Goal: Transaction & Acquisition: Purchase product/service

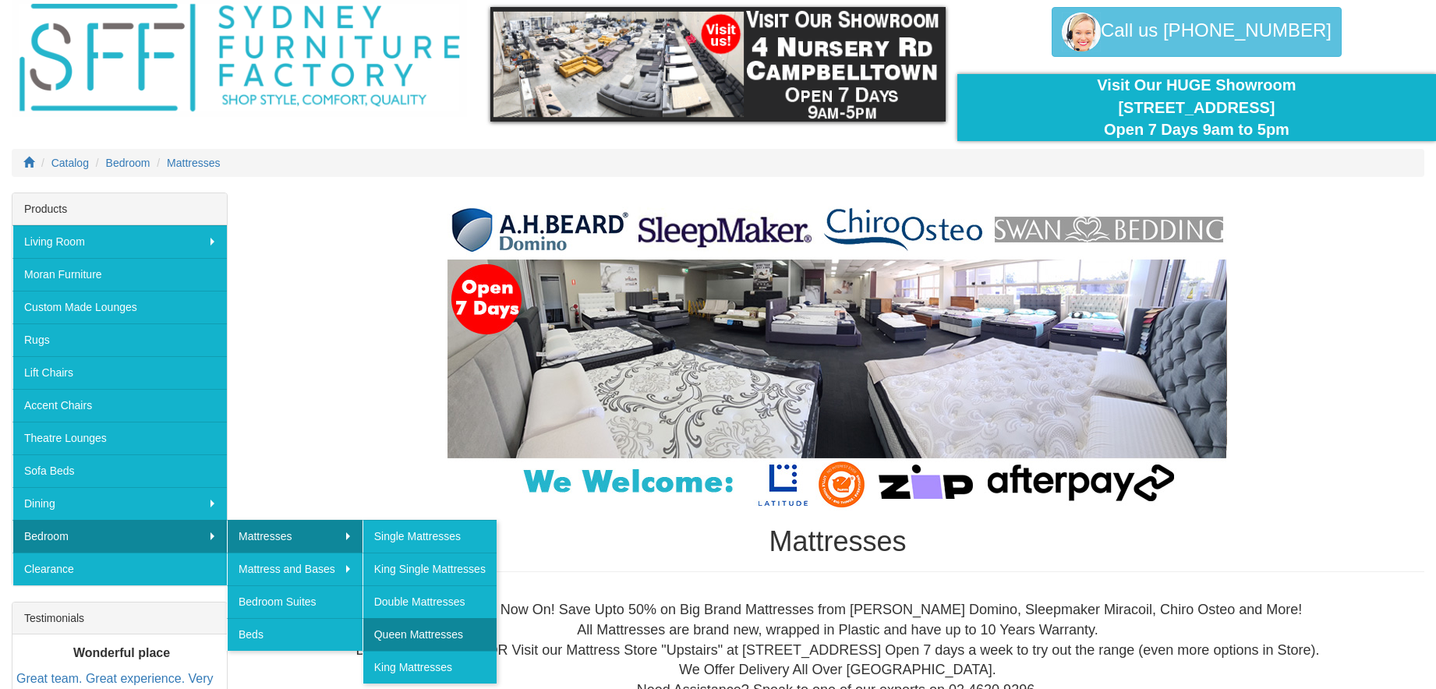
scroll to position [62, 0]
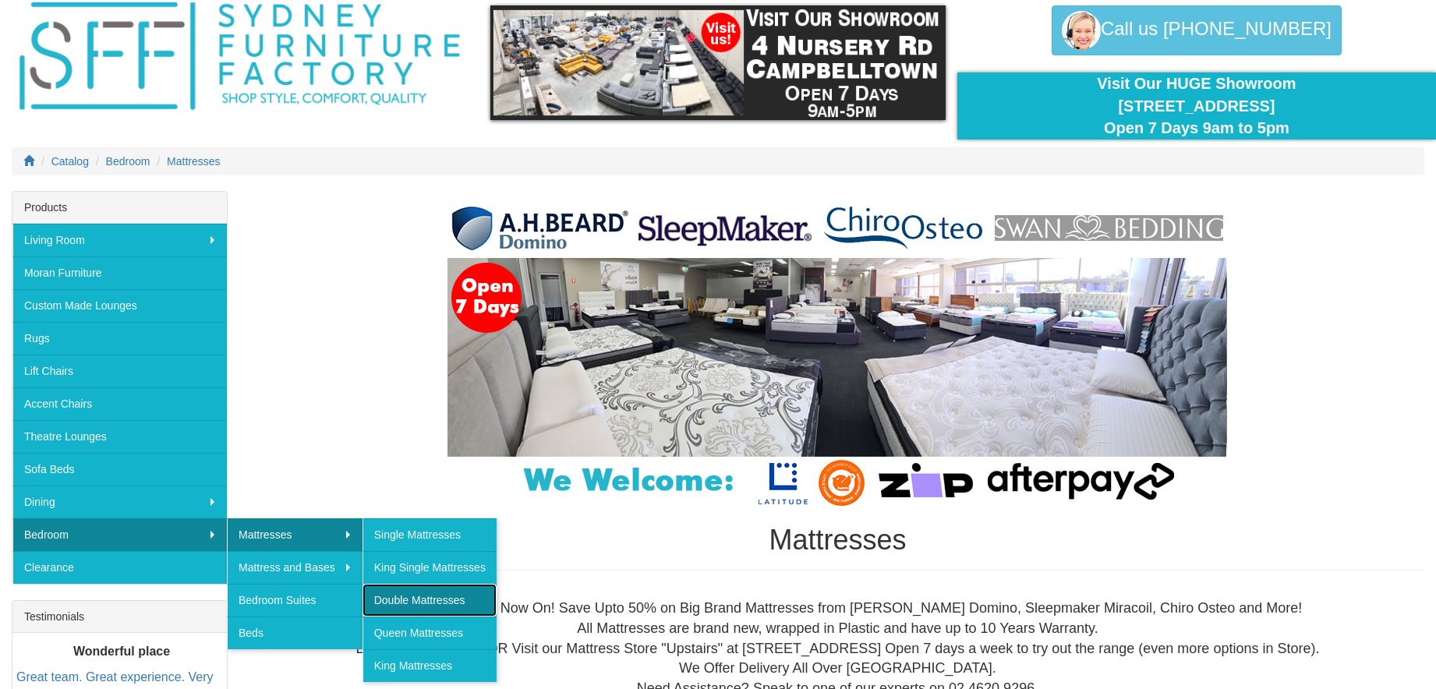
click at [416, 593] on link "Double Mattresses" at bounding box center [430, 600] width 134 height 33
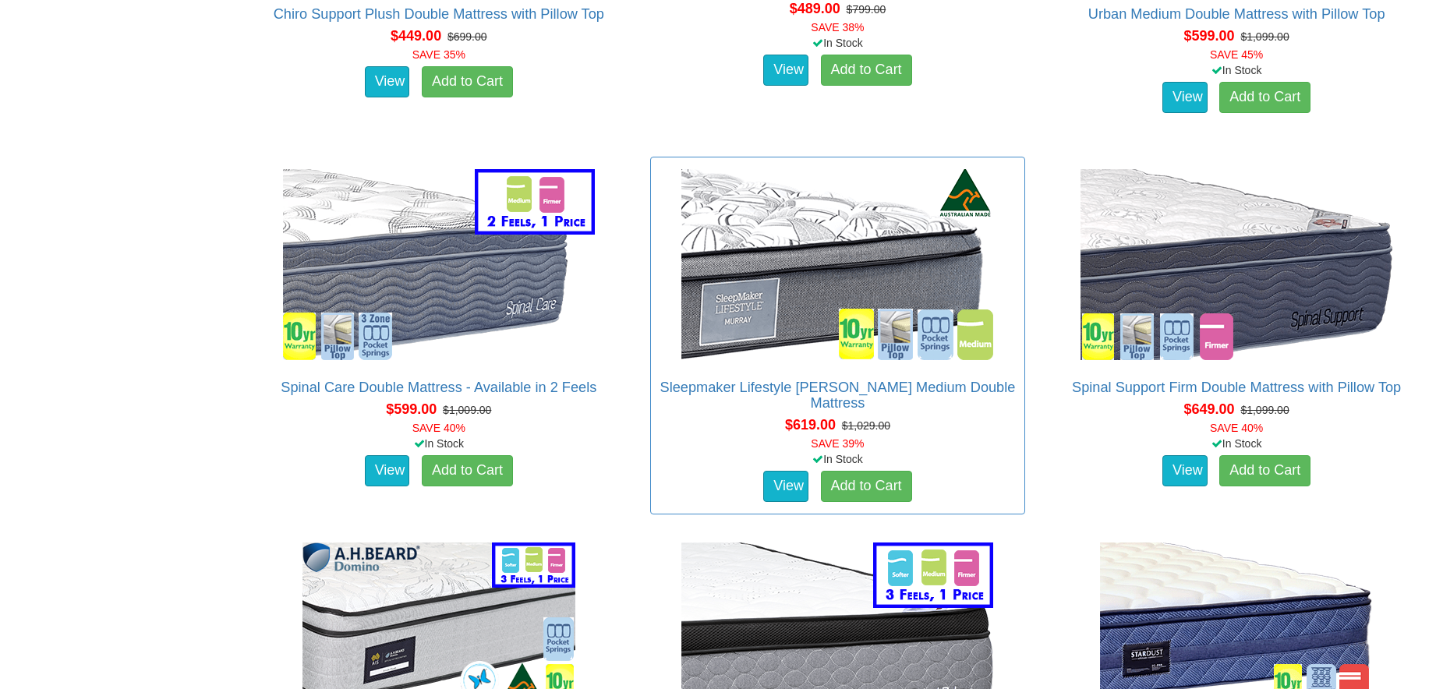
scroll to position [1991, 0]
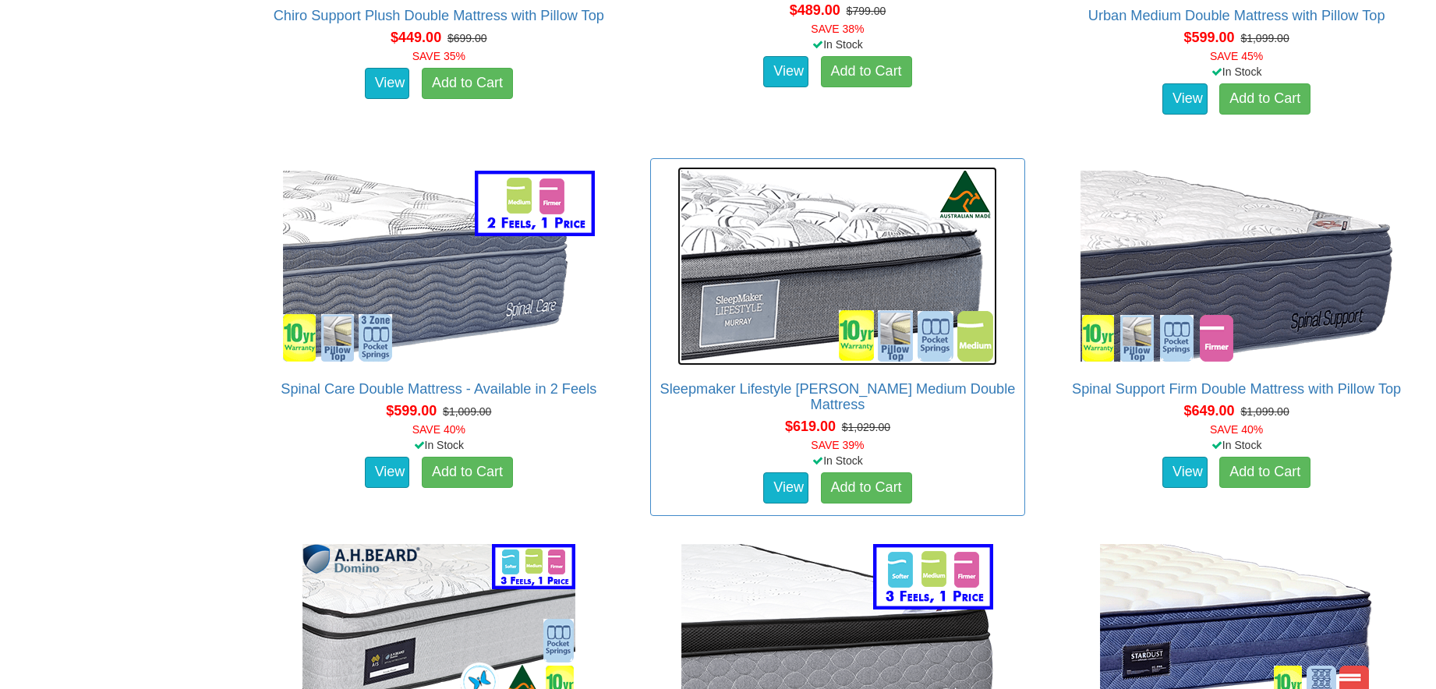
click at [880, 293] on img at bounding box center [838, 266] width 320 height 199
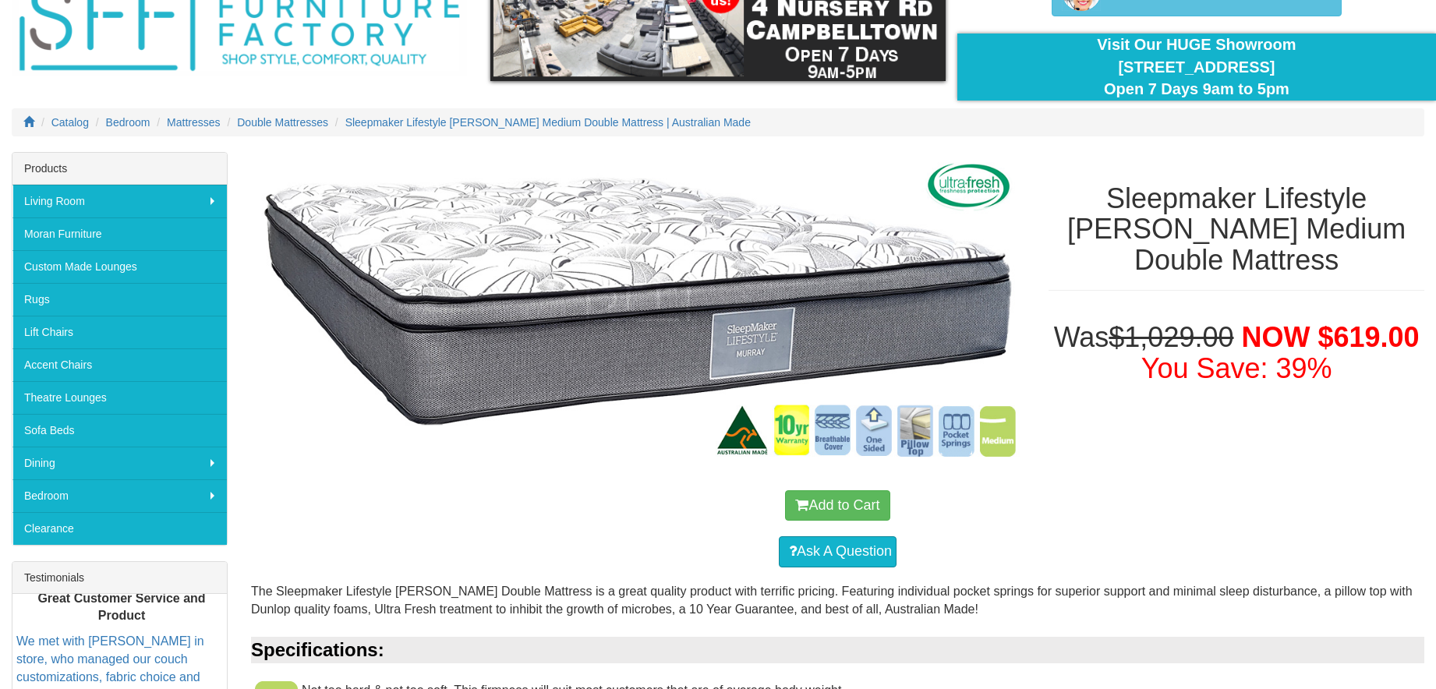
scroll to position [251, 0]
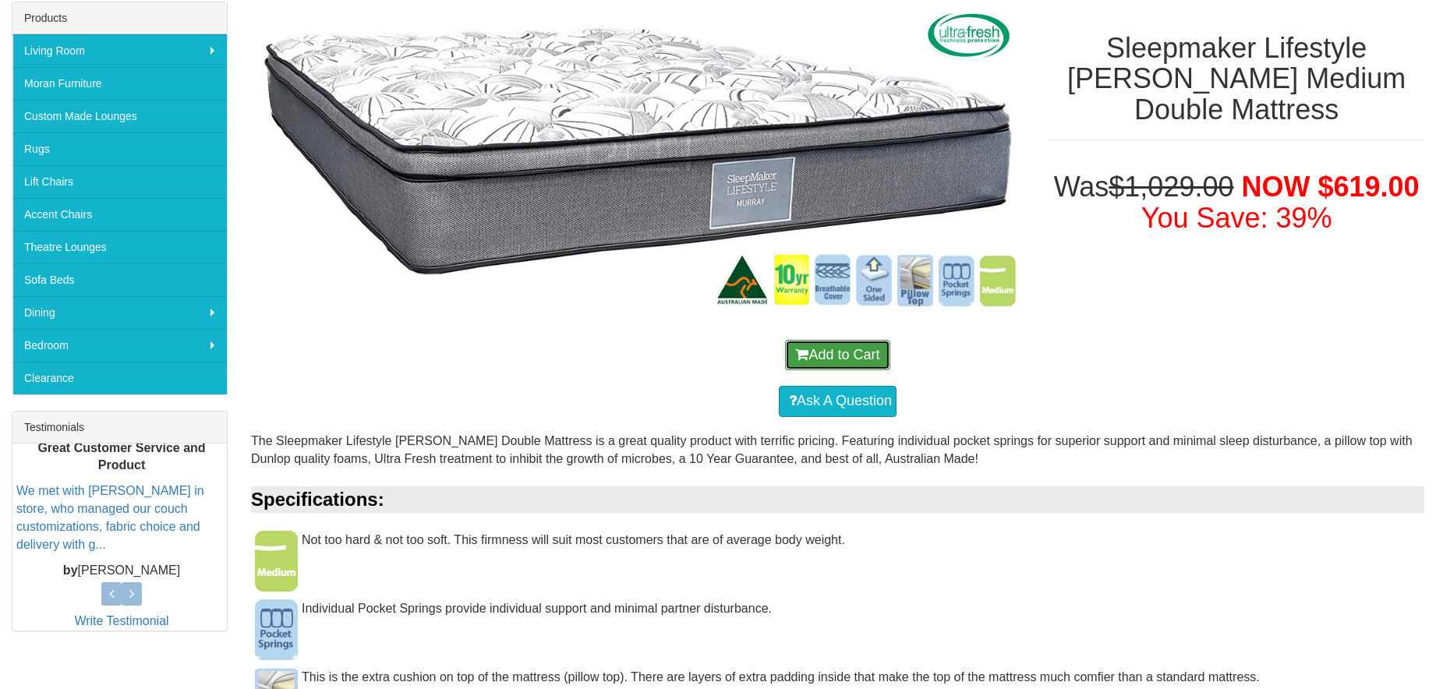
click at [849, 359] on button "Add to Cart" at bounding box center [837, 355] width 104 height 31
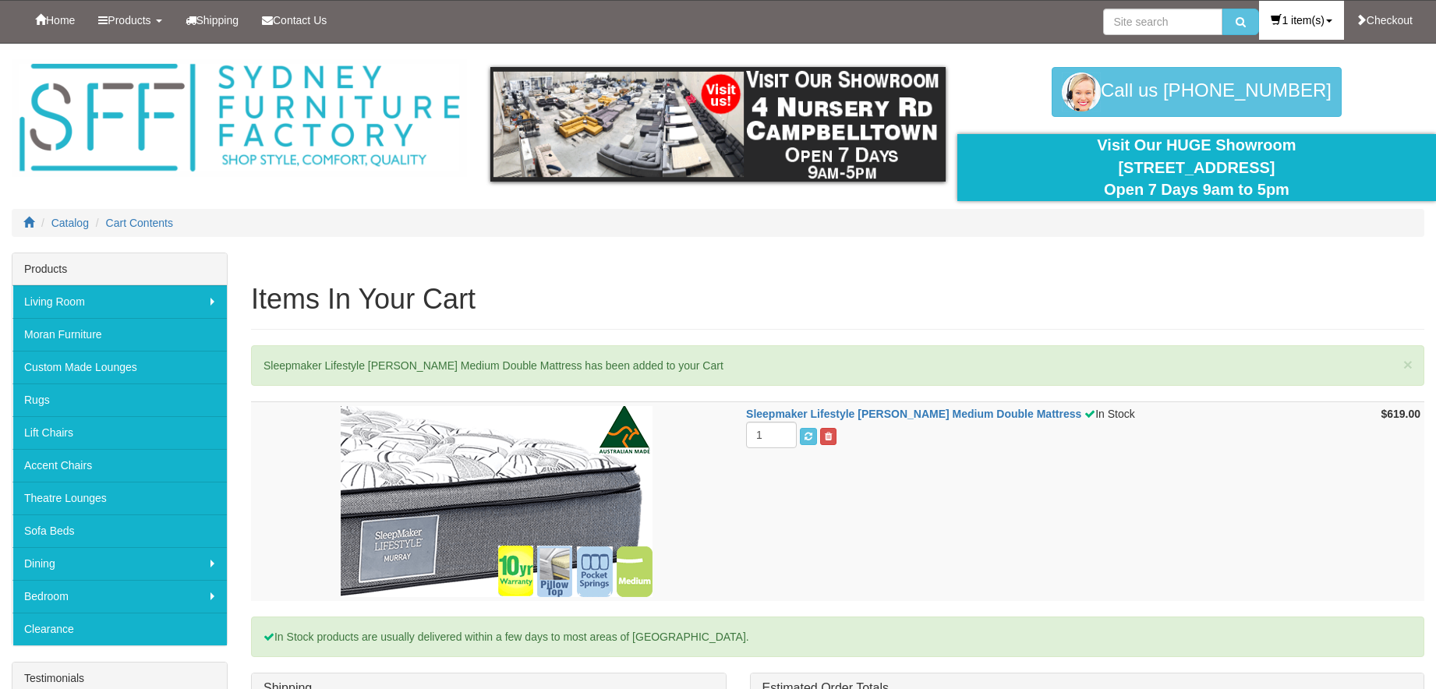
click at [1283, 15] on link "1 item(s)" at bounding box center [1301, 20] width 84 height 39
click at [1254, 90] on link "View Cart" at bounding box center [1281, 90] width 123 height 20
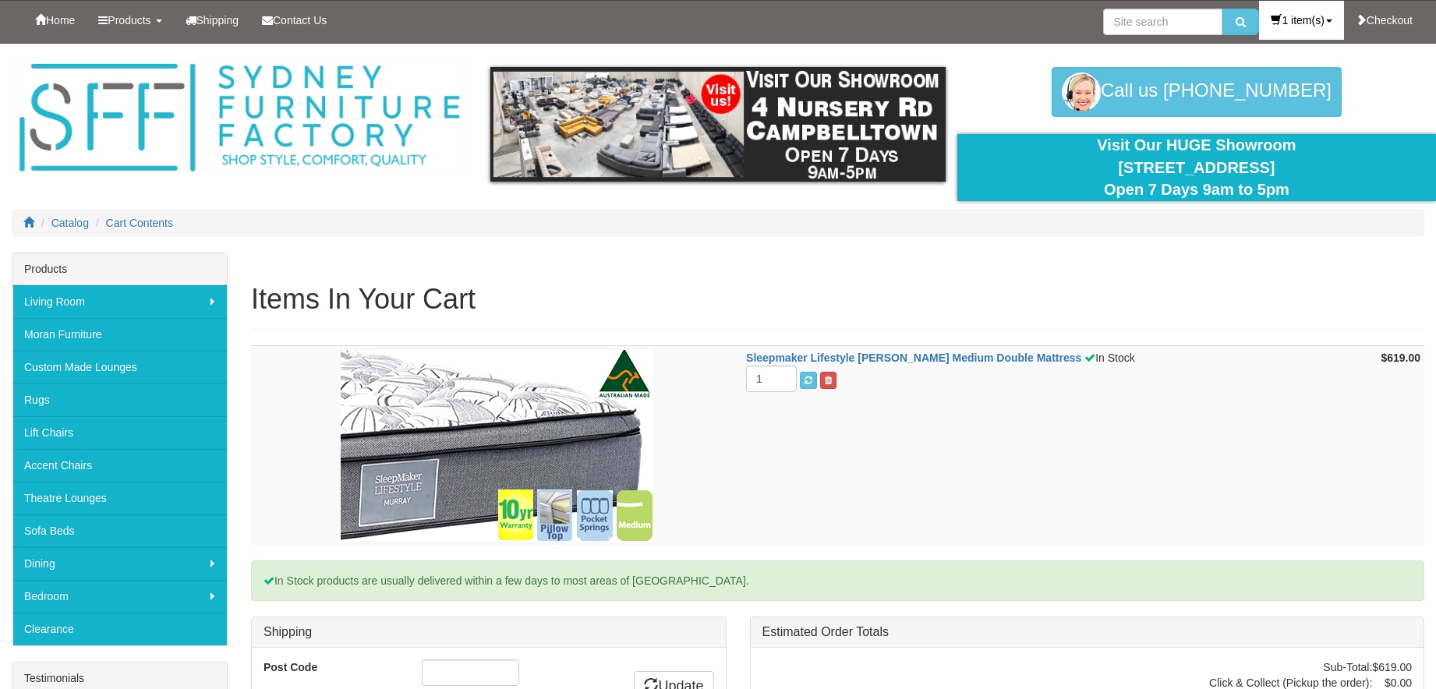
click at [1307, 21] on link "1 item(s)" at bounding box center [1301, 20] width 84 height 39
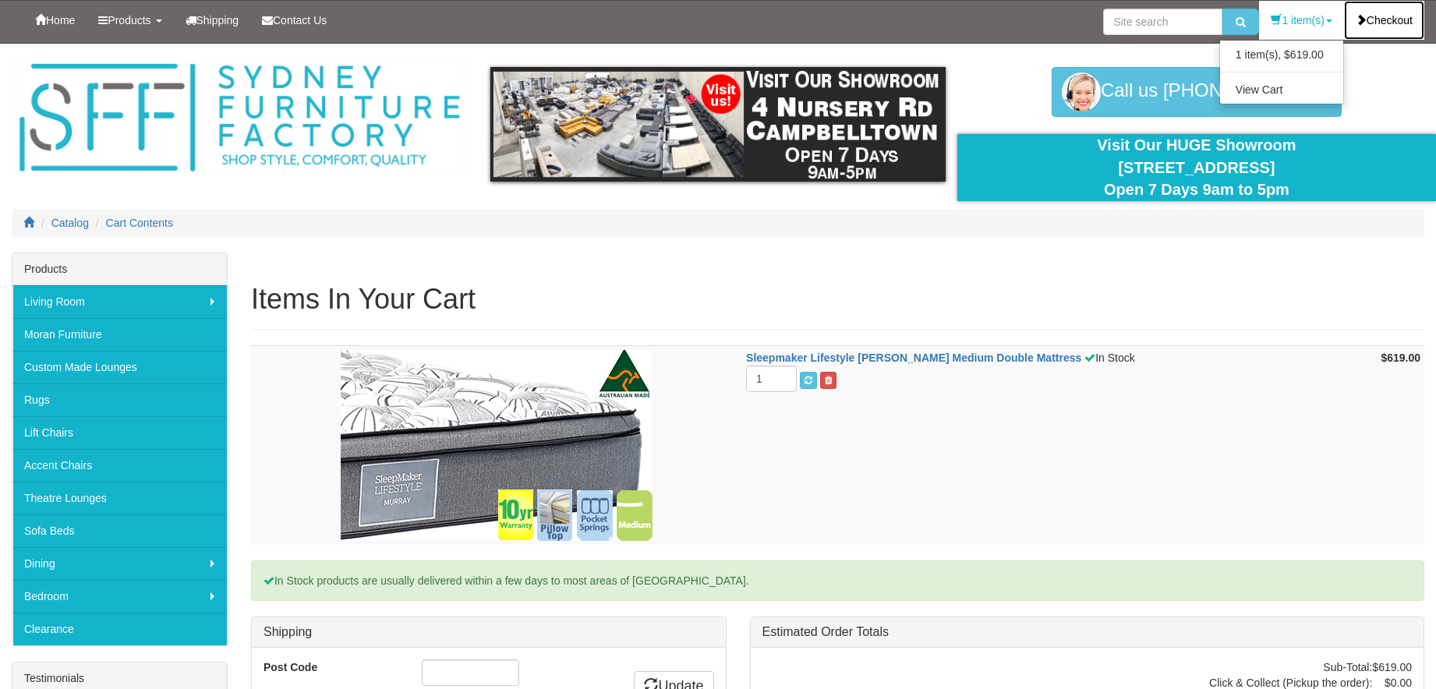
click at [1356, 20] on icon at bounding box center [1361, 19] width 11 height 11
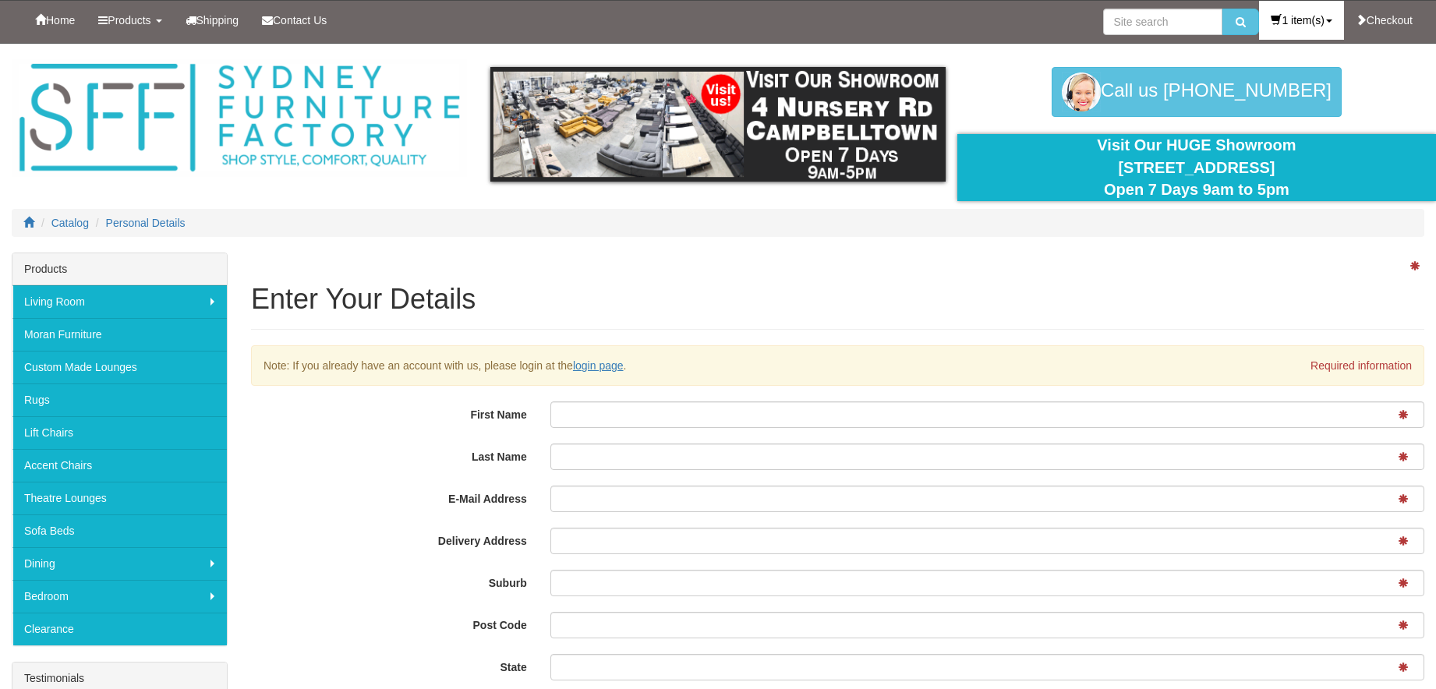
click at [1279, 17] on link "1 item(s)" at bounding box center [1301, 20] width 84 height 39
click at [607, 401] on div "Enter Your Details Note: If you already have an account with us, please login a…" at bounding box center [837, 515] width 1197 height 525
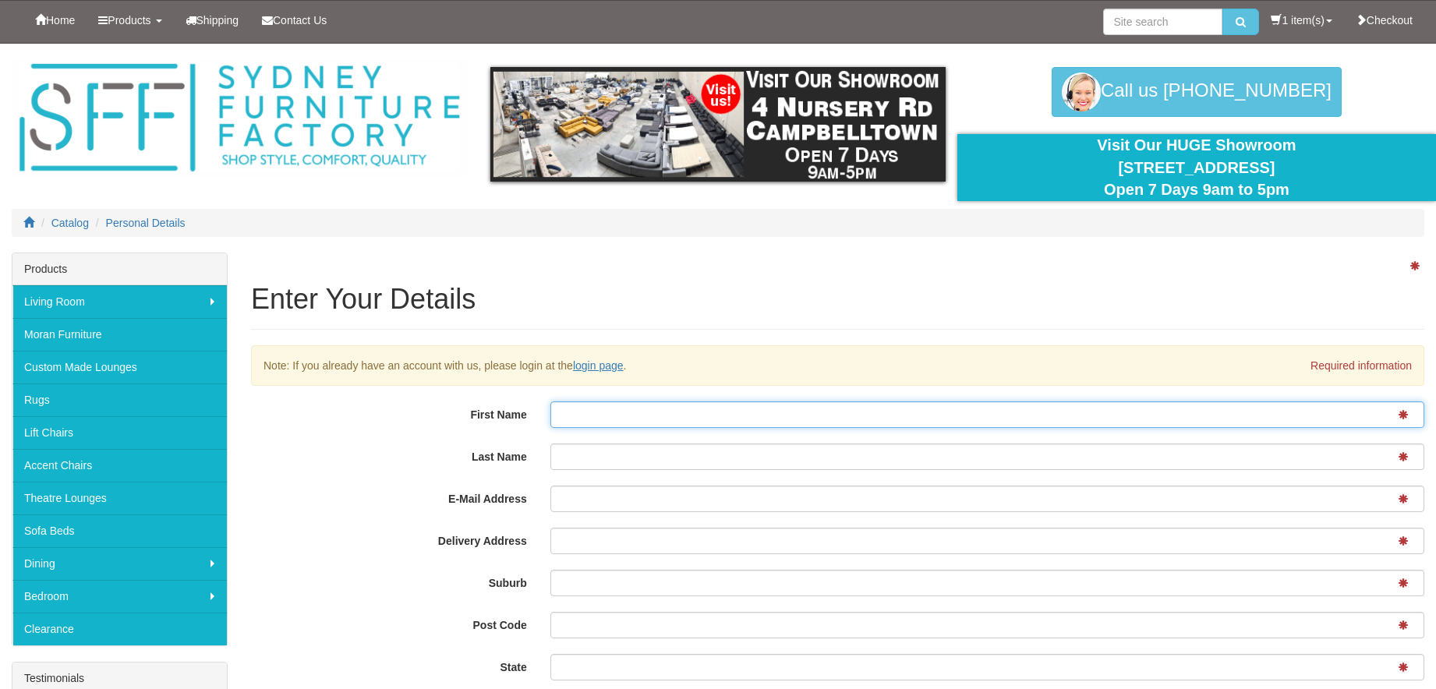
click at [594, 416] on input "First Name" at bounding box center [987, 415] width 874 height 27
type input "Crystal"
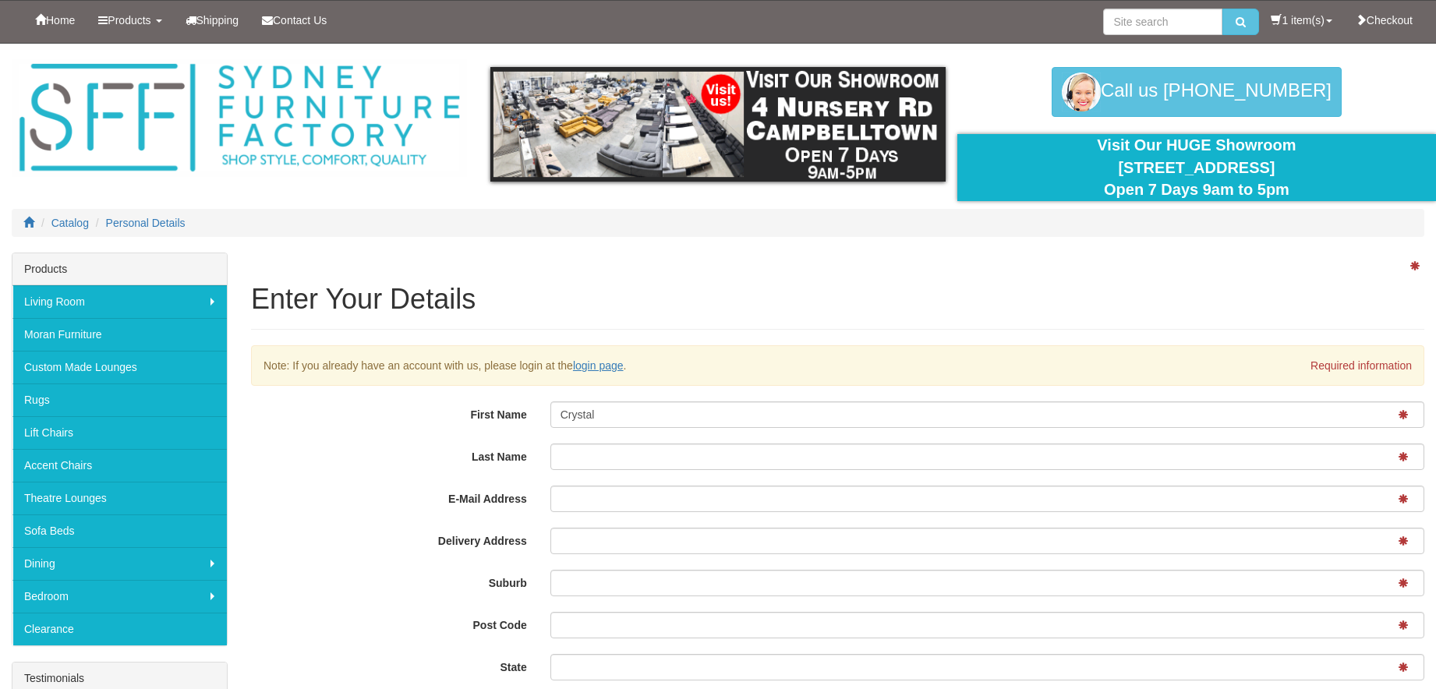
type input "Sinclair"
type input "unit 24/198-222 Young Street"
type input "Waterloo"
type input "2017"
type input "NSW"
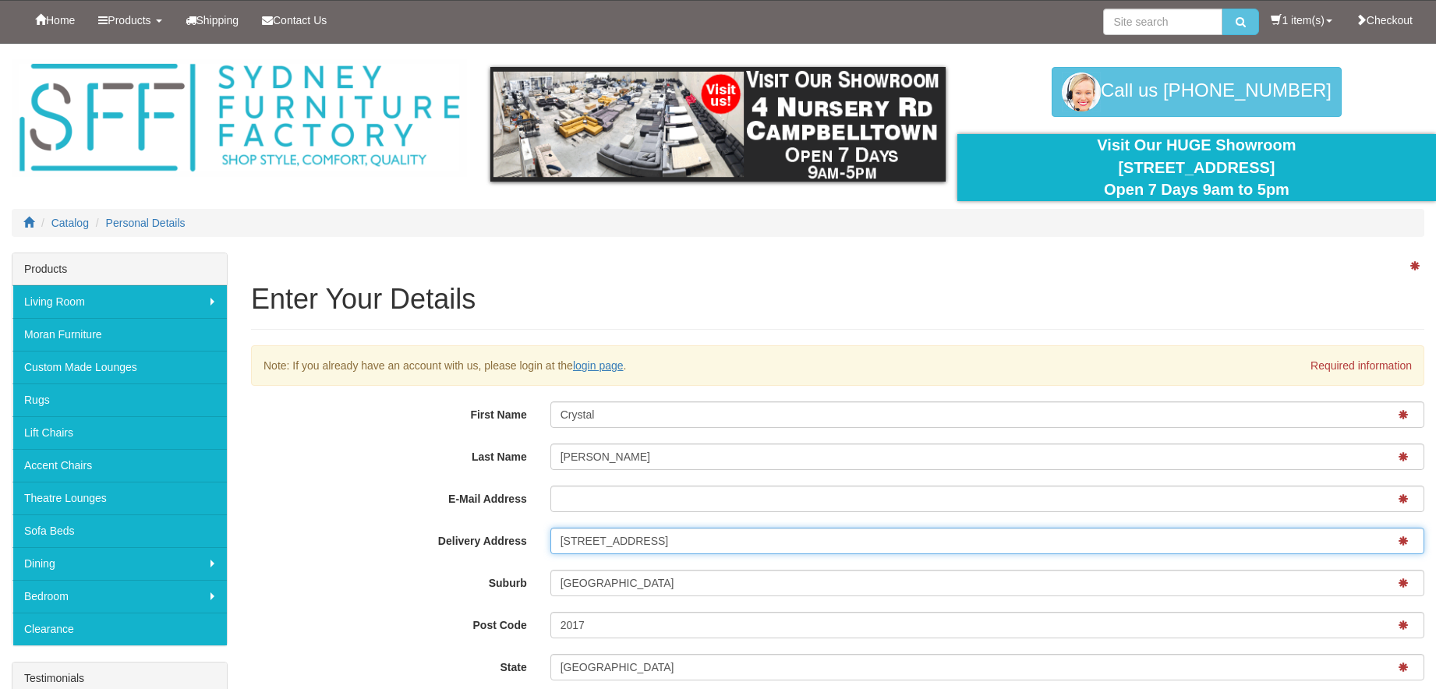
click at [662, 547] on input "unit 24/198-222 Young Street" at bounding box center [987, 541] width 874 height 27
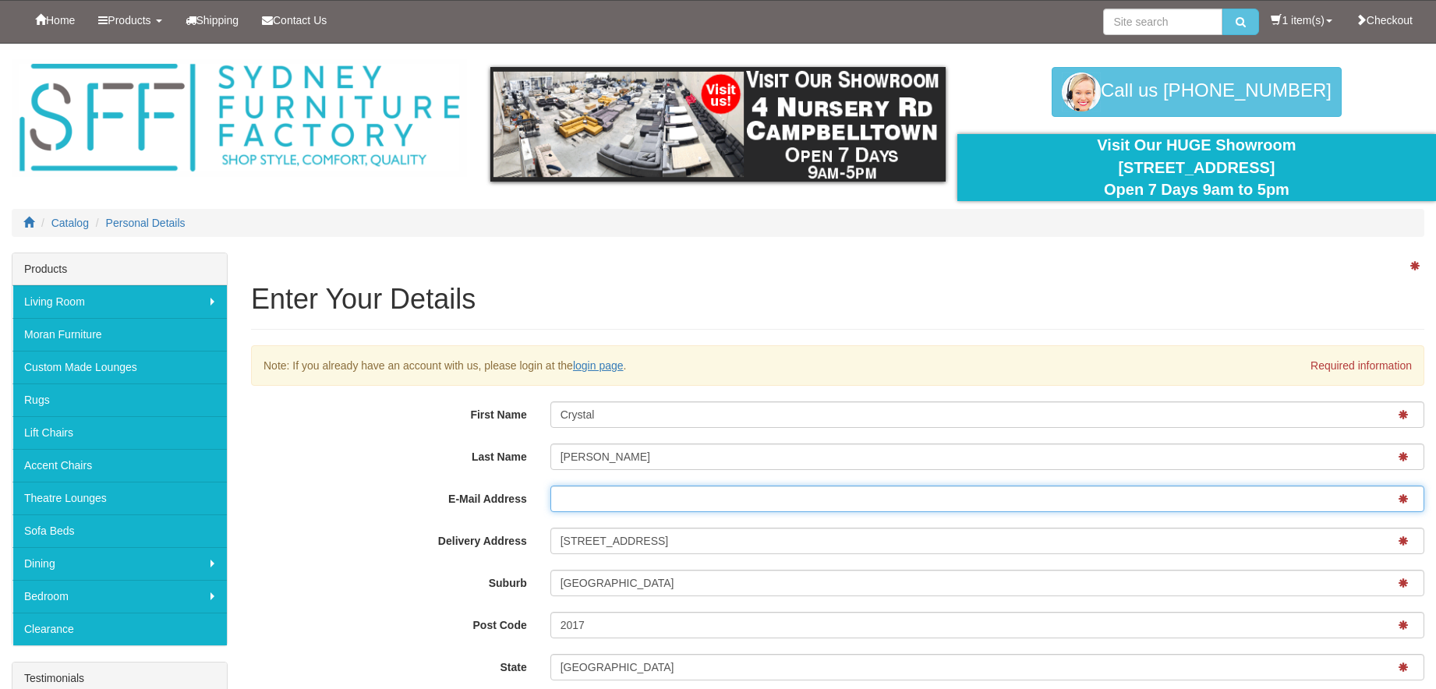
click at [635, 499] on input "E-Mail Address" at bounding box center [987, 499] width 874 height 27
type input "crystal.sinclair93@outlook.com"
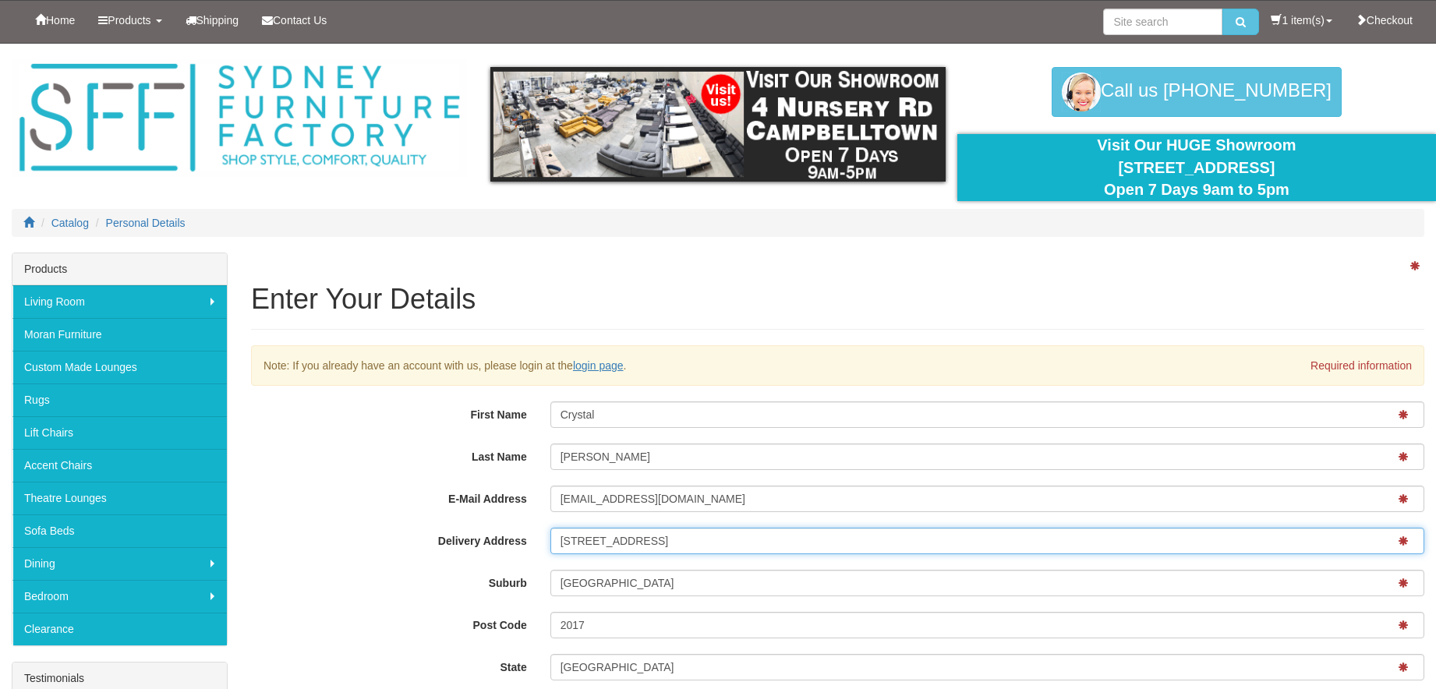
click at [641, 538] on input "unit 24/198-222 Young Street" at bounding box center [987, 541] width 874 height 27
click at [585, 542] on input "24 BEckhaus Street" at bounding box center [987, 541] width 874 height 27
click at [670, 542] on input "24 Beckhaus Street" at bounding box center [987, 541] width 874 height 27
type input "24 Beckhaus Street"
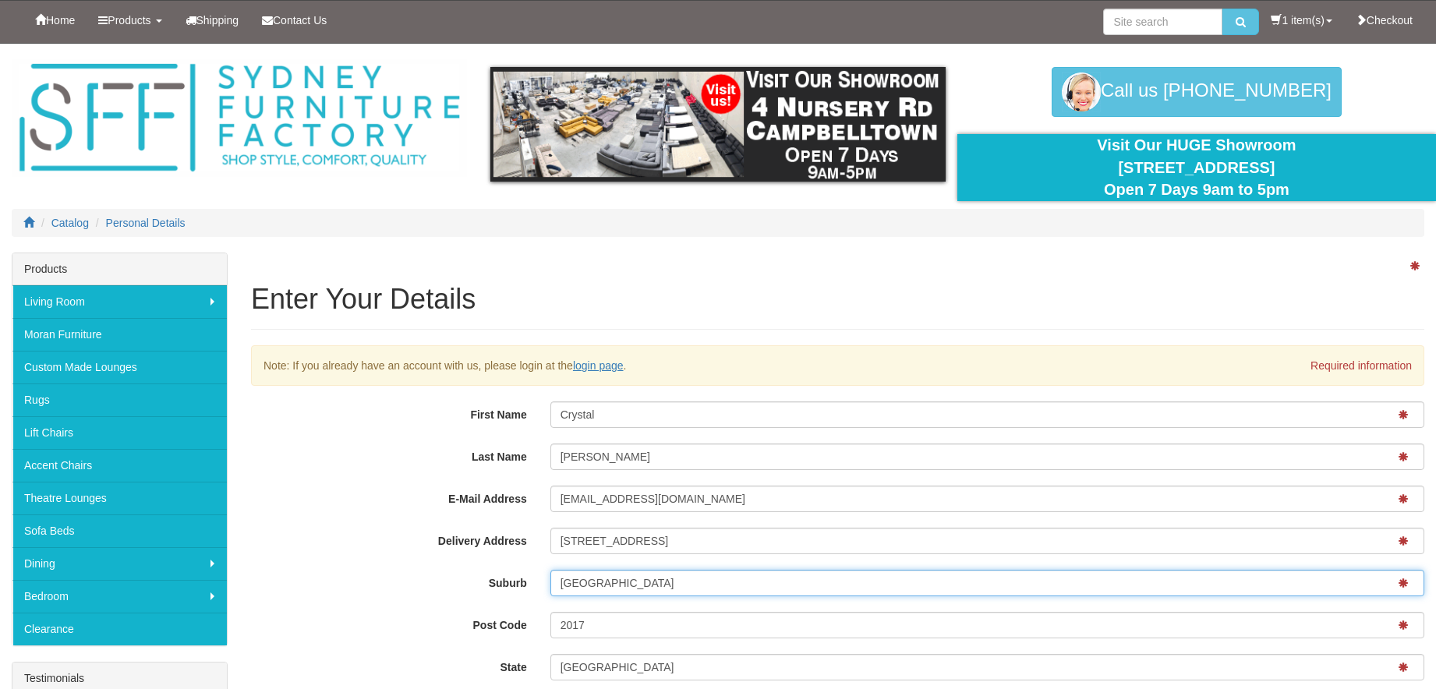
click at [639, 590] on input "Waterloo" at bounding box center [987, 583] width 874 height 27
type input "Gregory Hills"
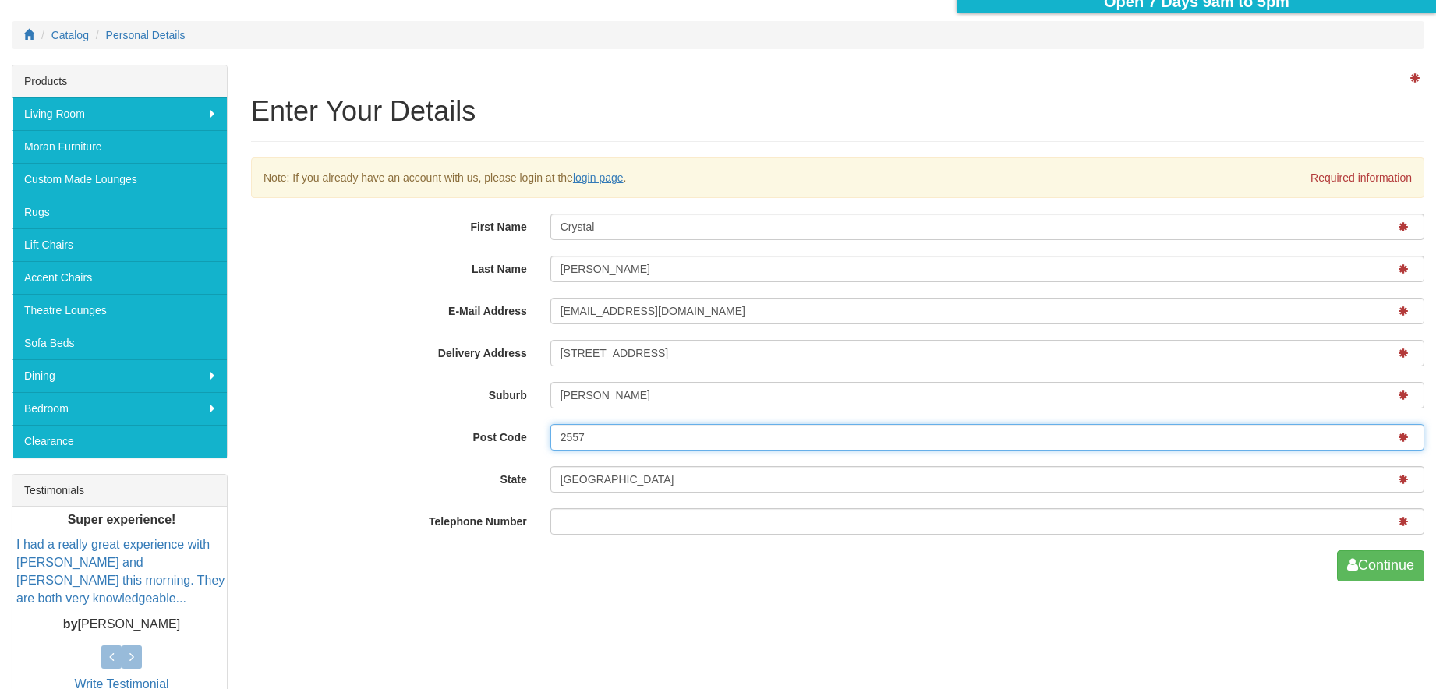
scroll to position [207, 0]
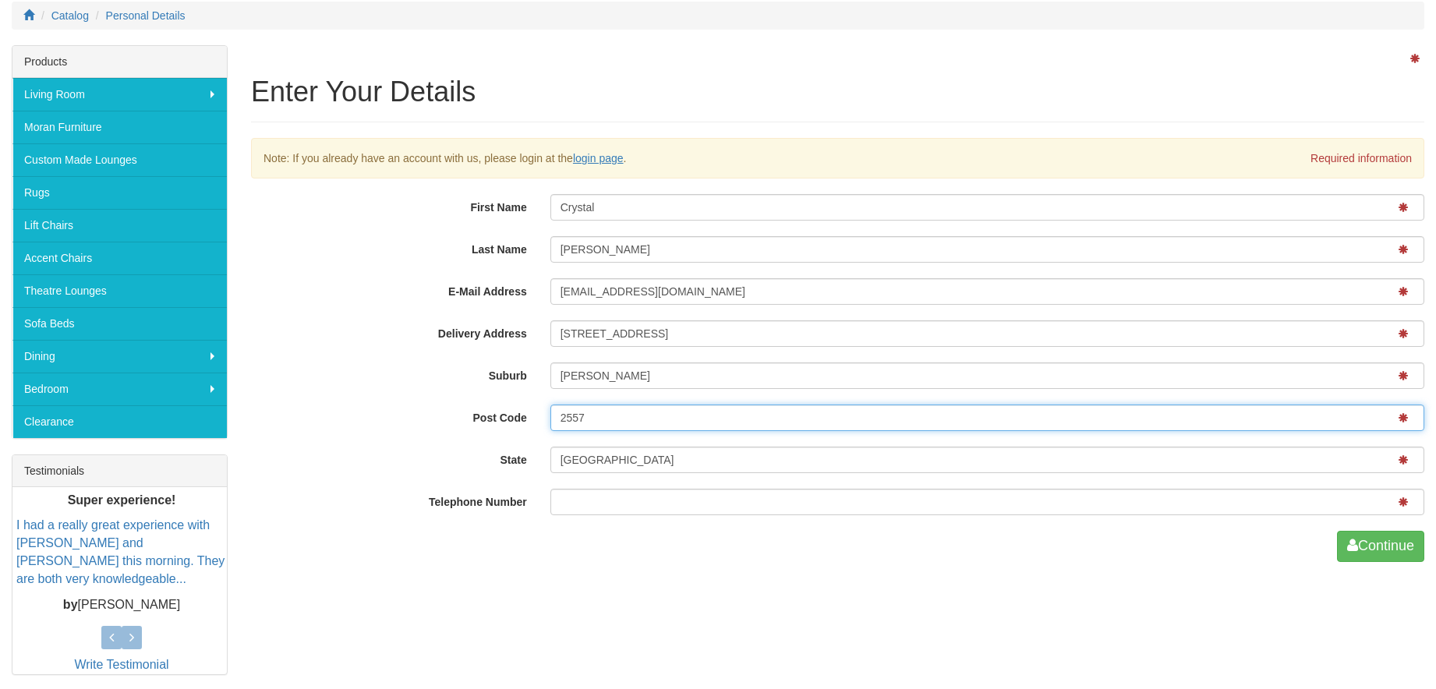
type input "2557"
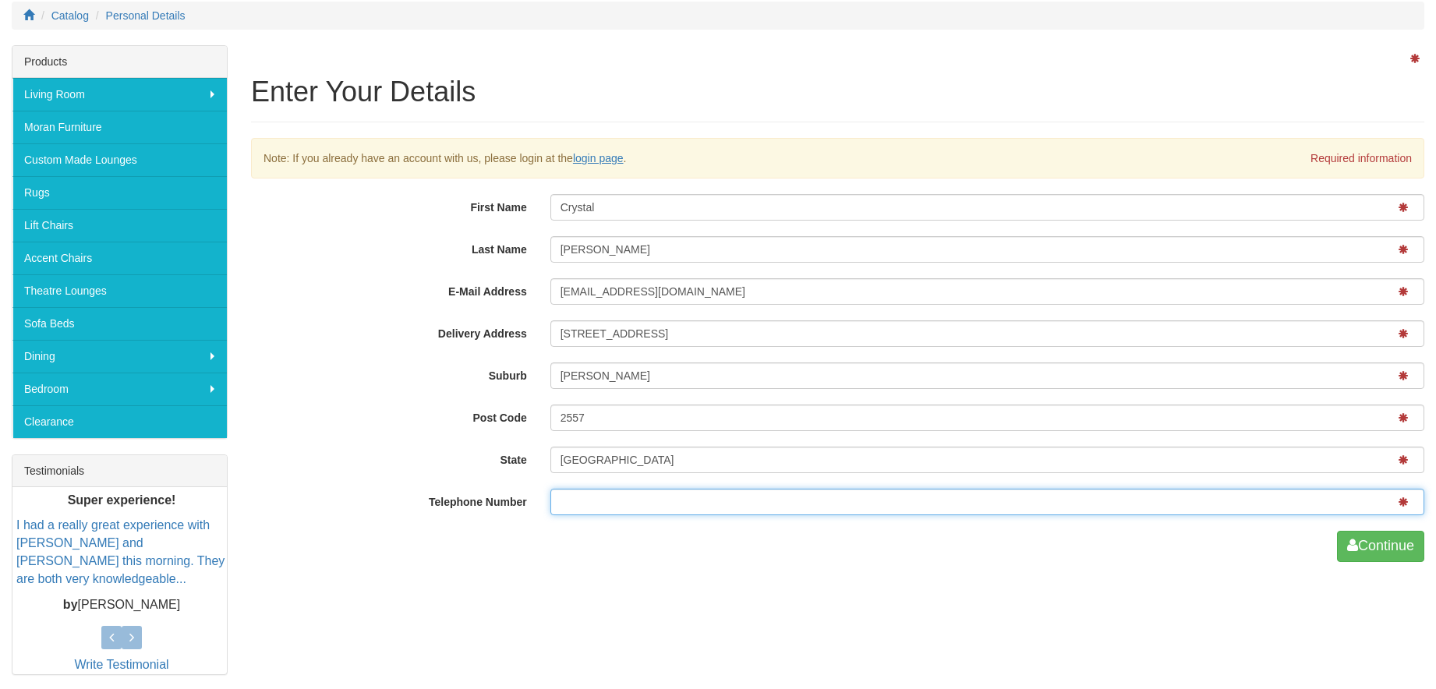
click at [614, 503] on input "Telephone Number" at bounding box center [987, 502] width 874 height 27
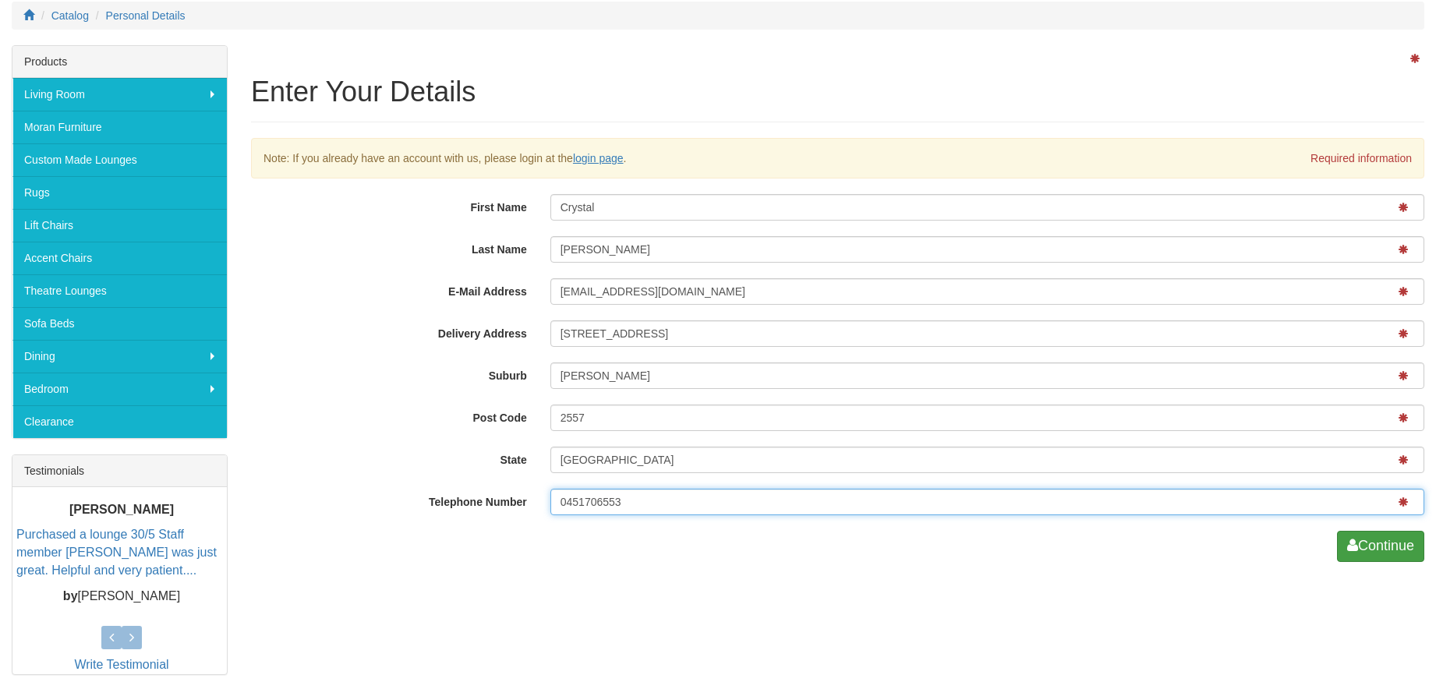
type input "0451706553"
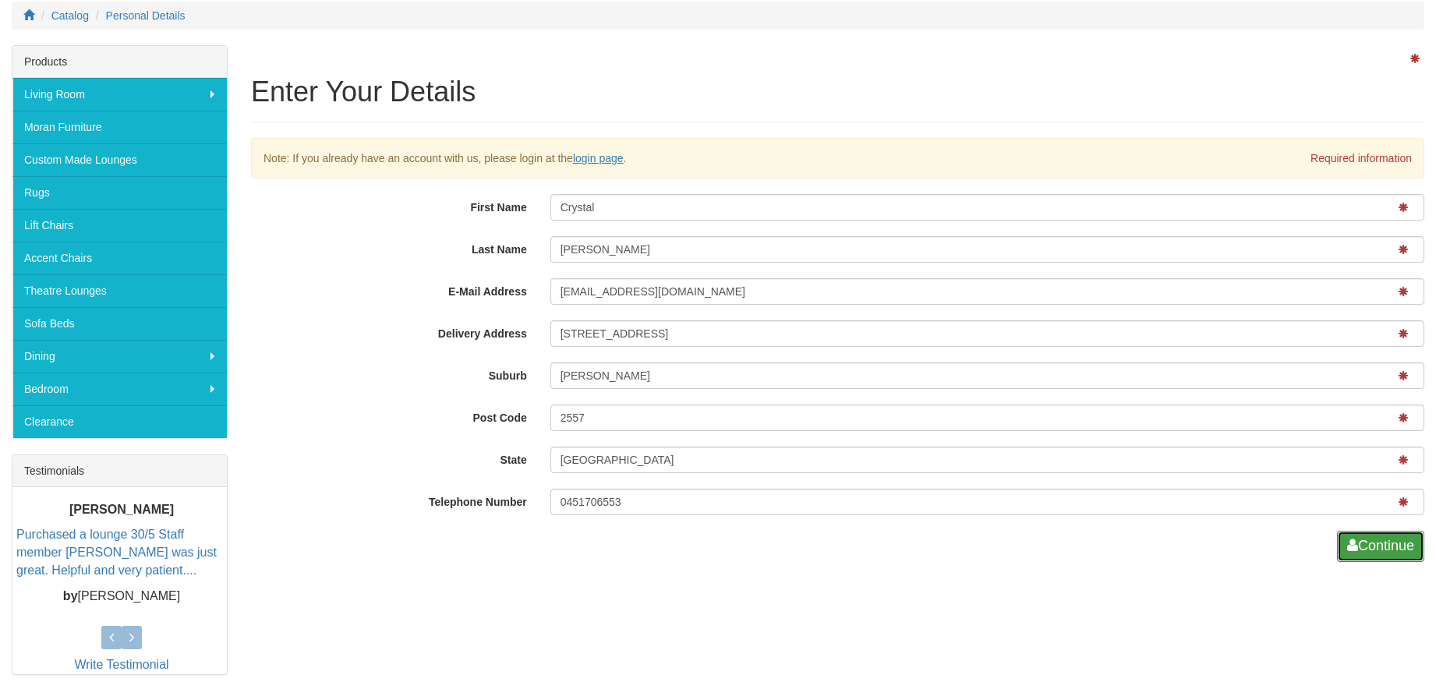
click at [1386, 541] on button "Continue" at bounding box center [1380, 546] width 87 height 31
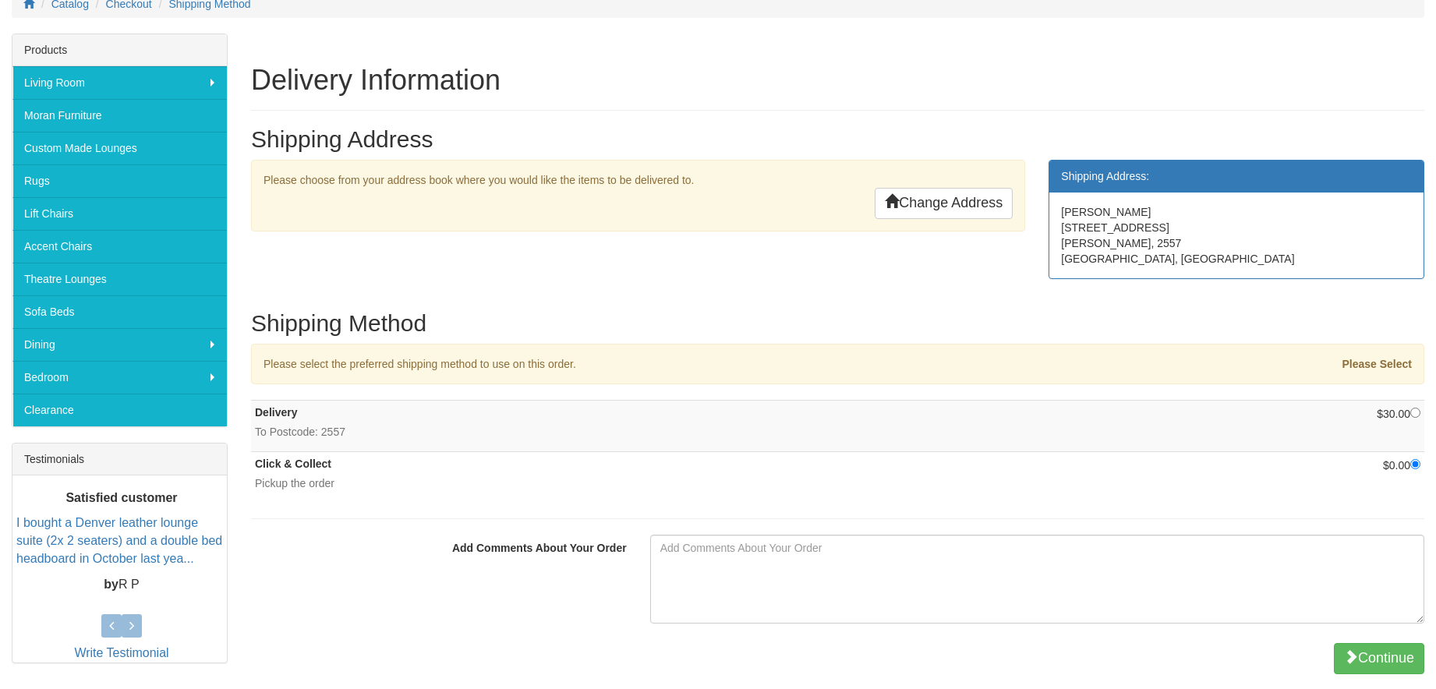
scroll to position [242, 0]
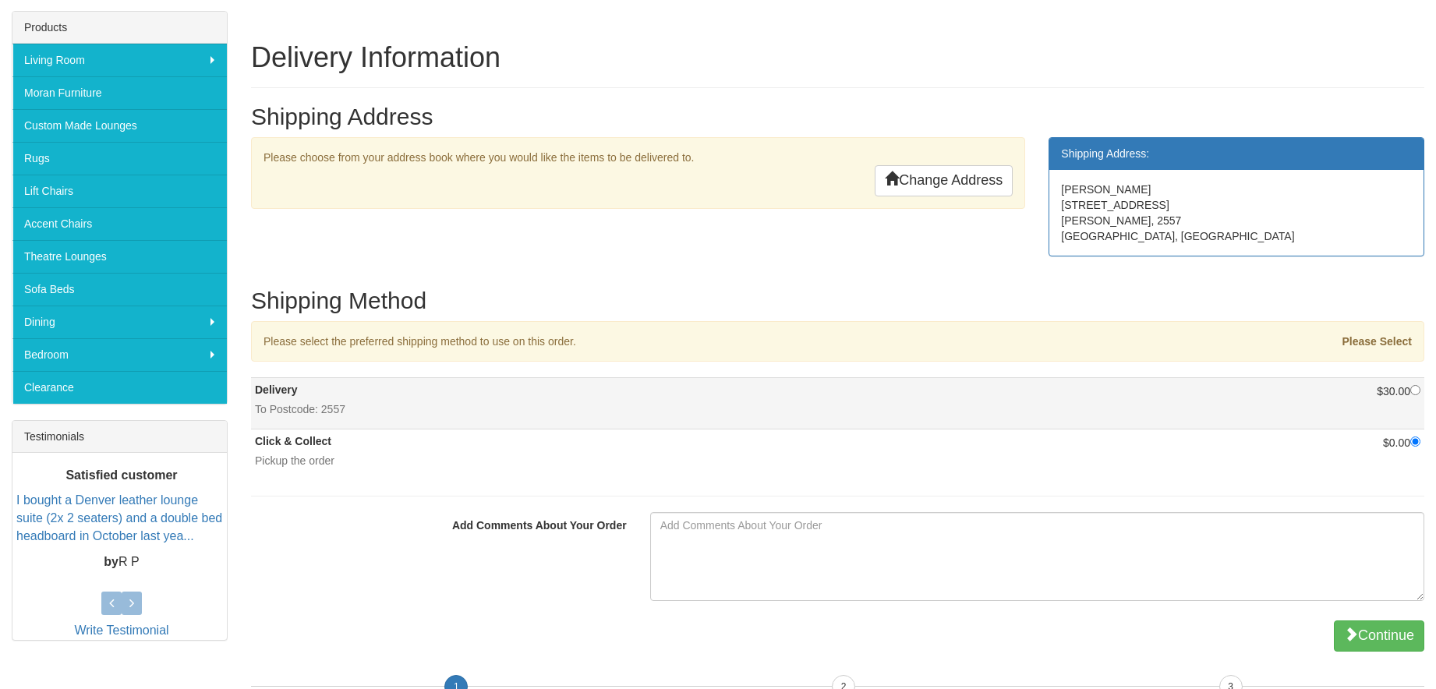
click at [1358, 404] on td "$30.00" at bounding box center [1222, 403] width 403 height 51
radio input "true"
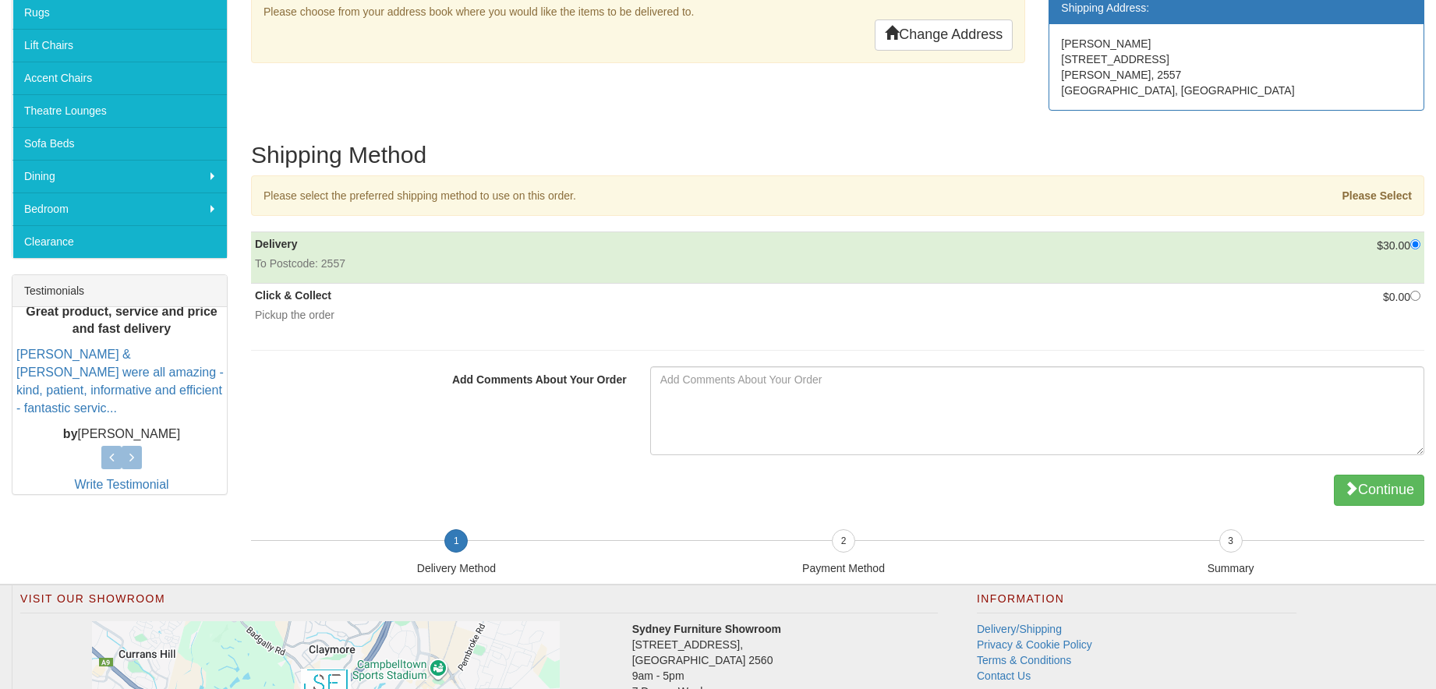
scroll to position [393, 0]
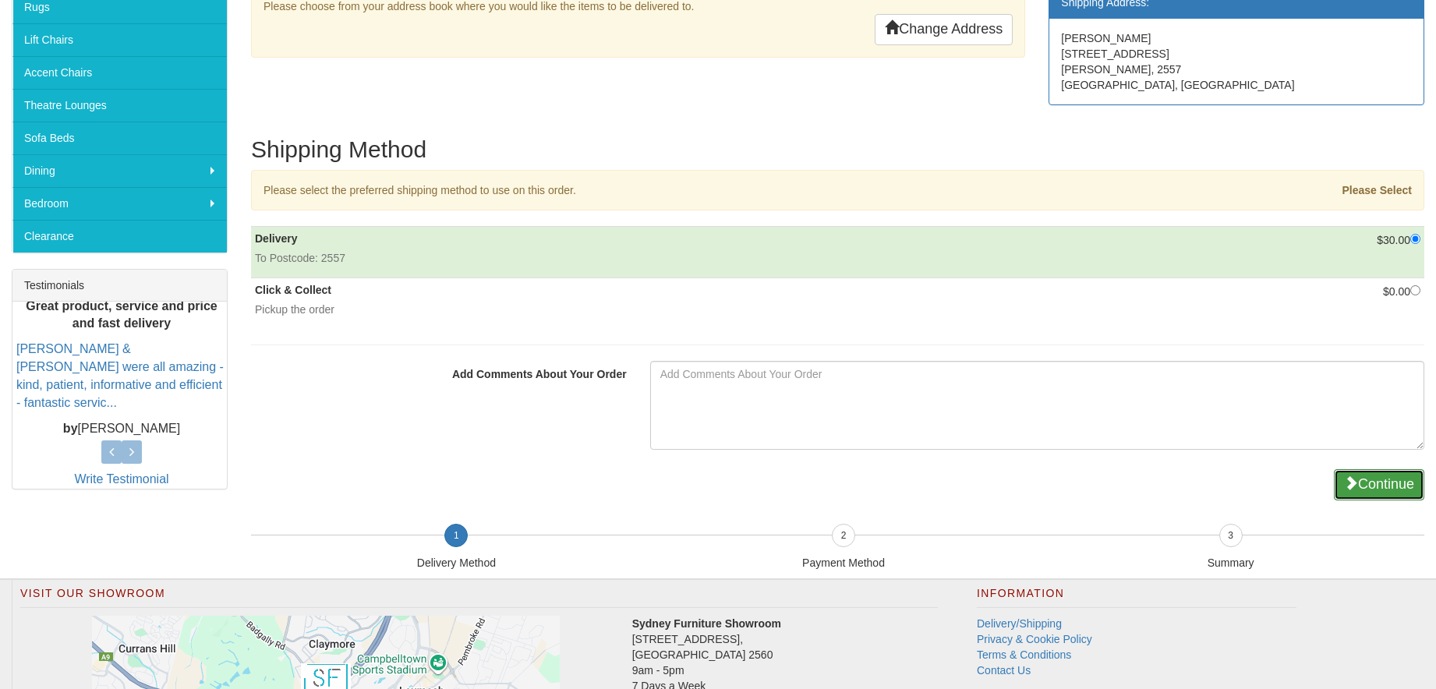
click at [1368, 486] on button "Continue" at bounding box center [1379, 484] width 90 height 31
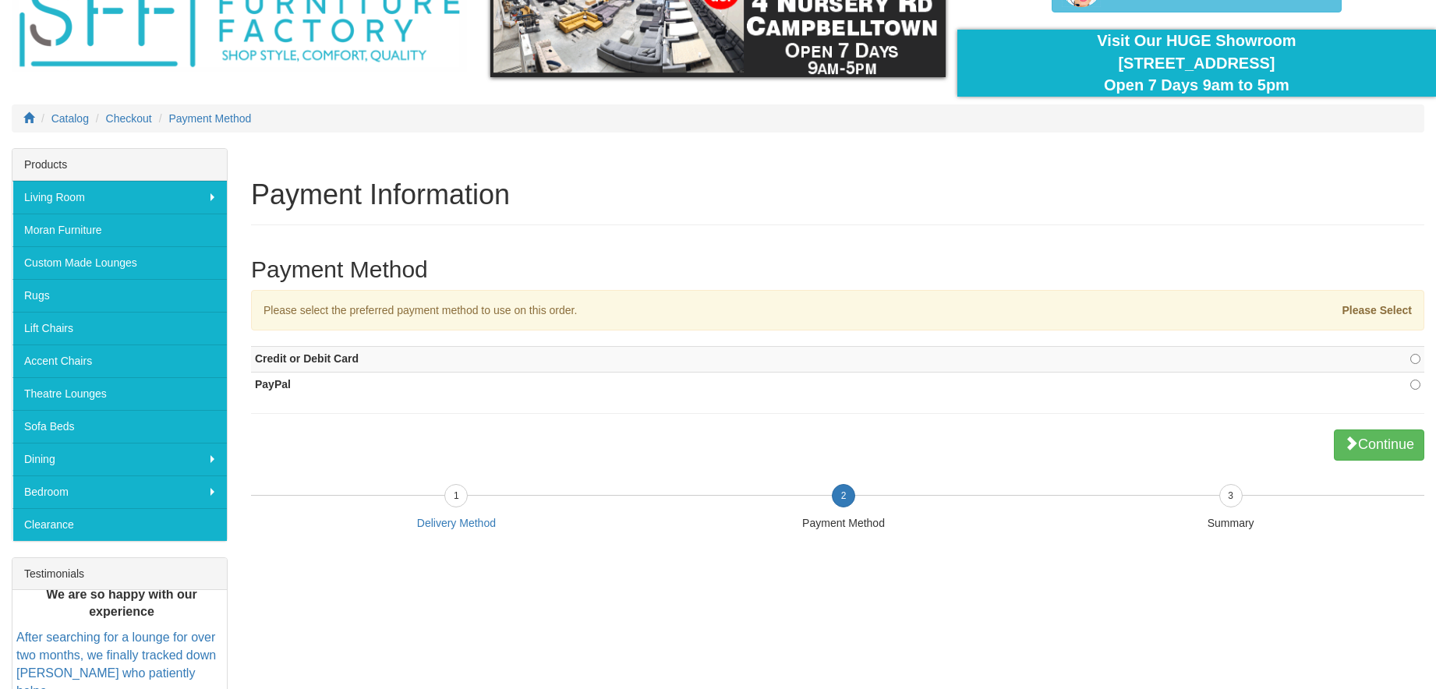
scroll to position [107, 0]
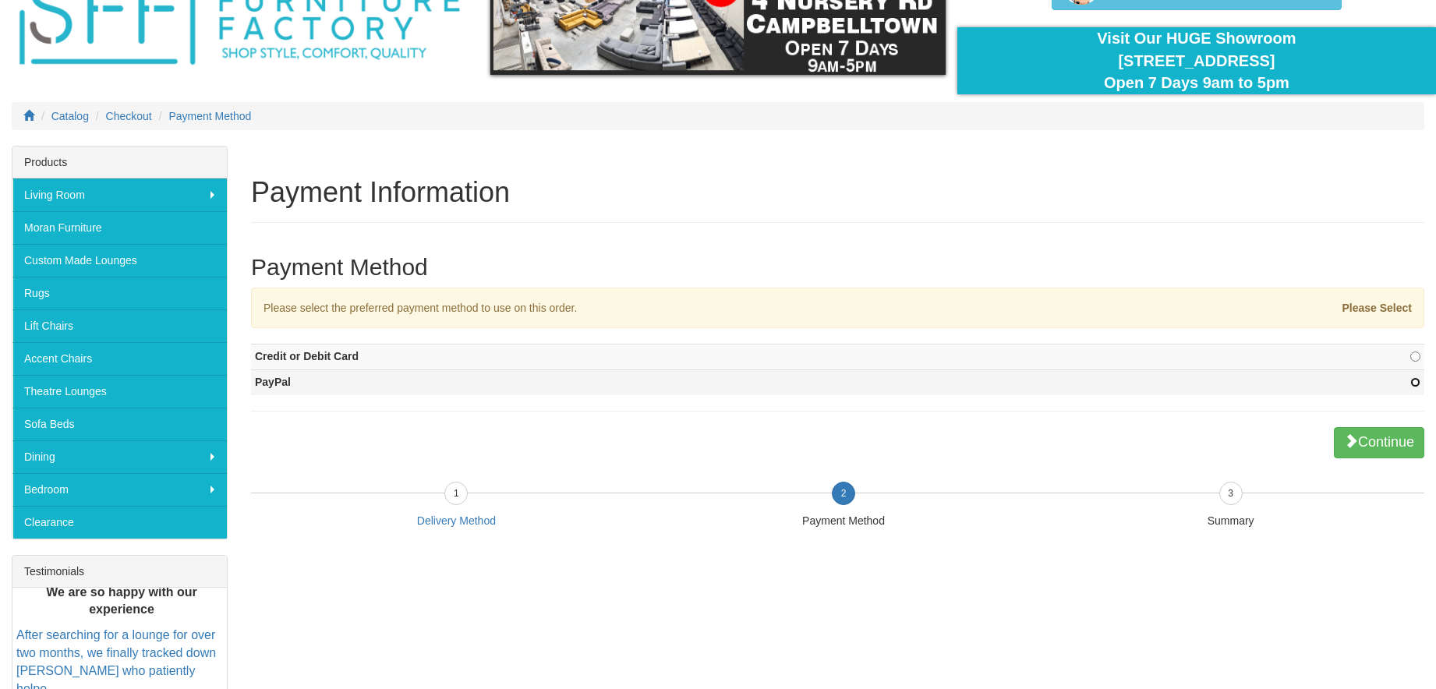
click at [1414, 381] on input "radio" at bounding box center [1415, 382] width 10 height 10
radio input "true"
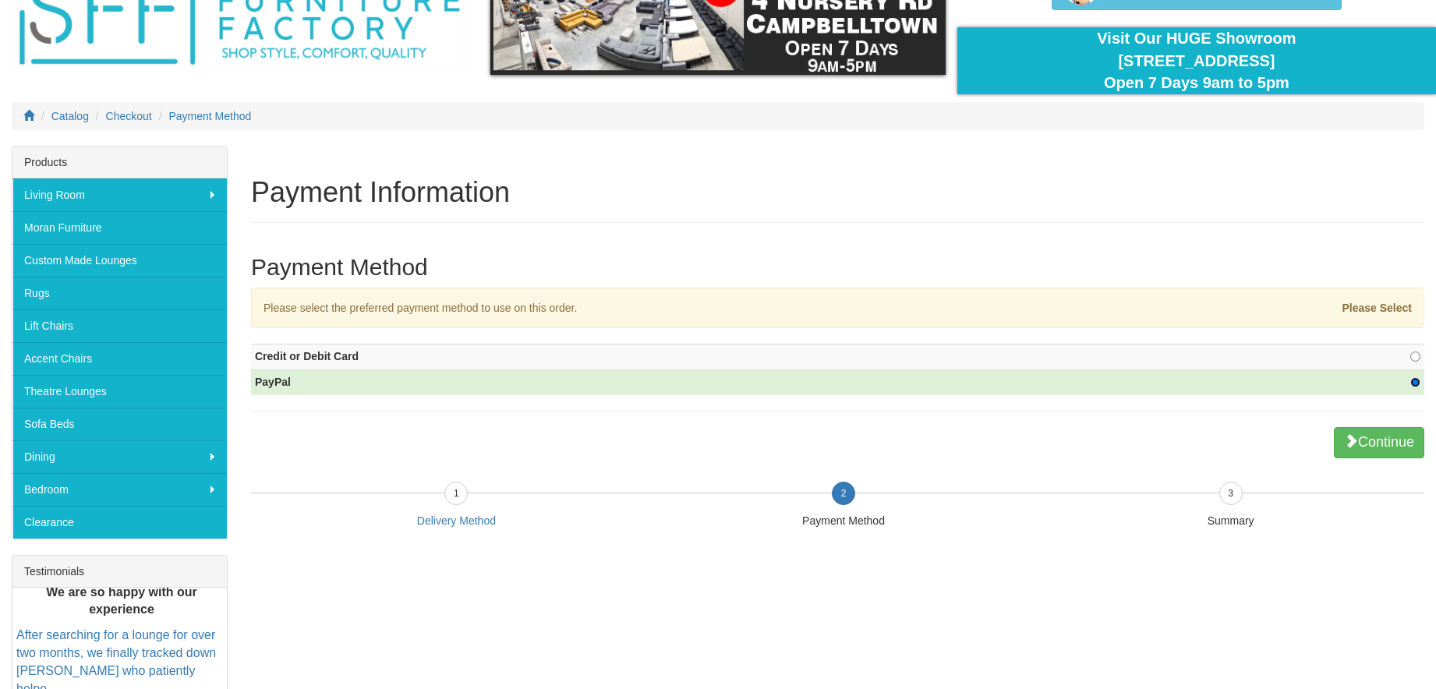
scroll to position [0, 0]
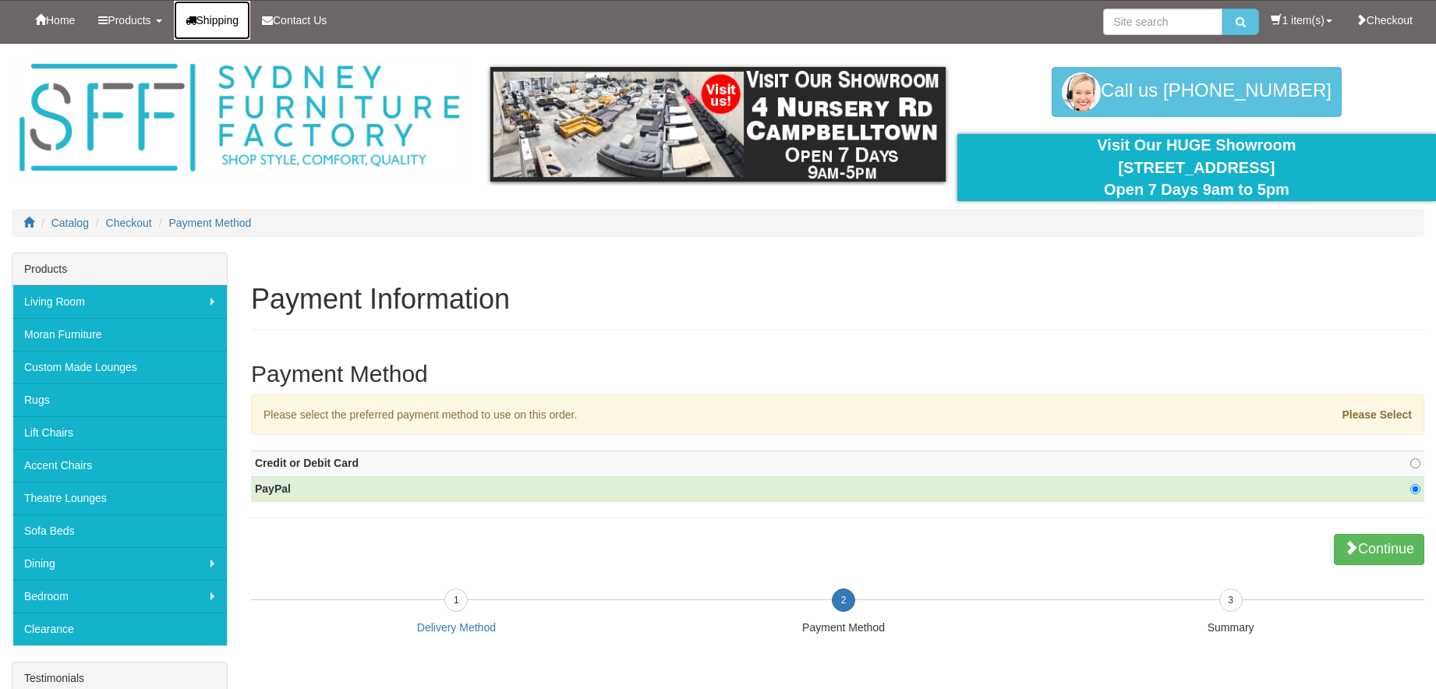
click at [242, 30] on link "Shipping" at bounding box center [212, 20] width 77 height 39
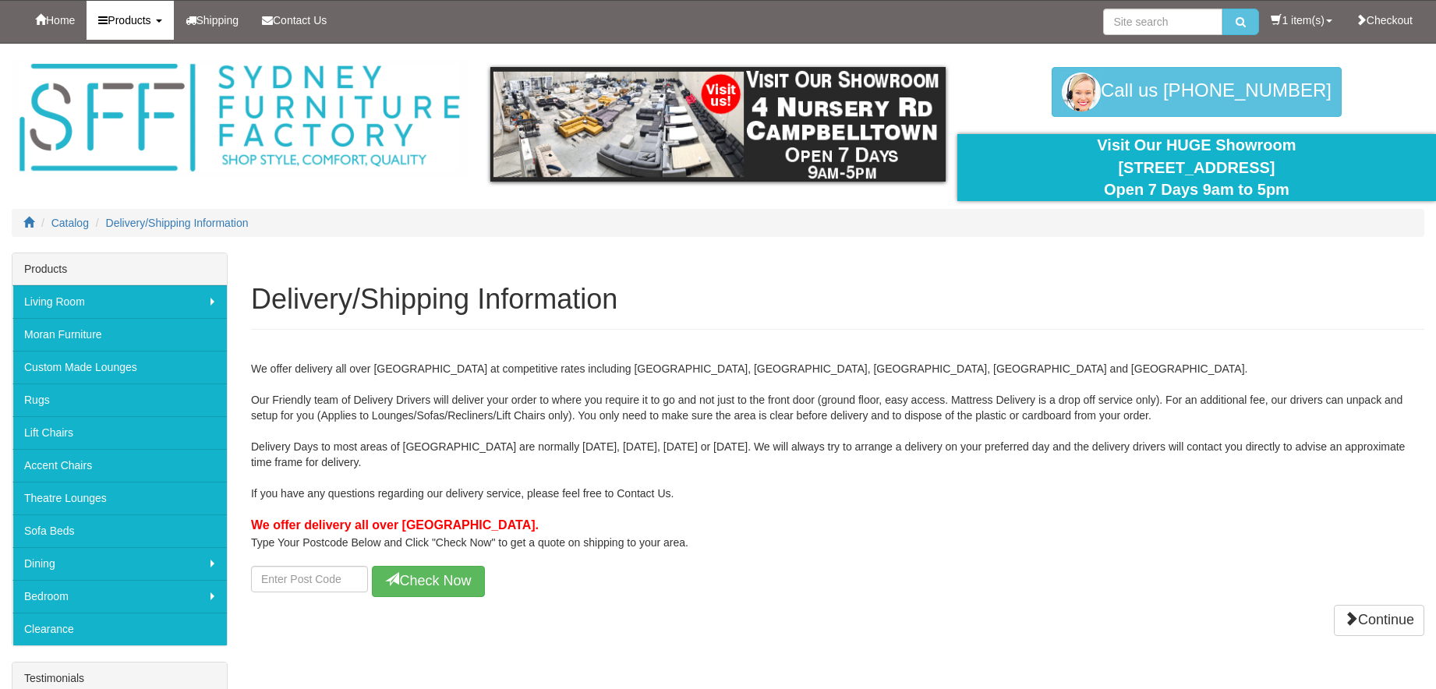
click at [117, 25] on span "Products" at bounding box center [129, 20] width 43 height 12
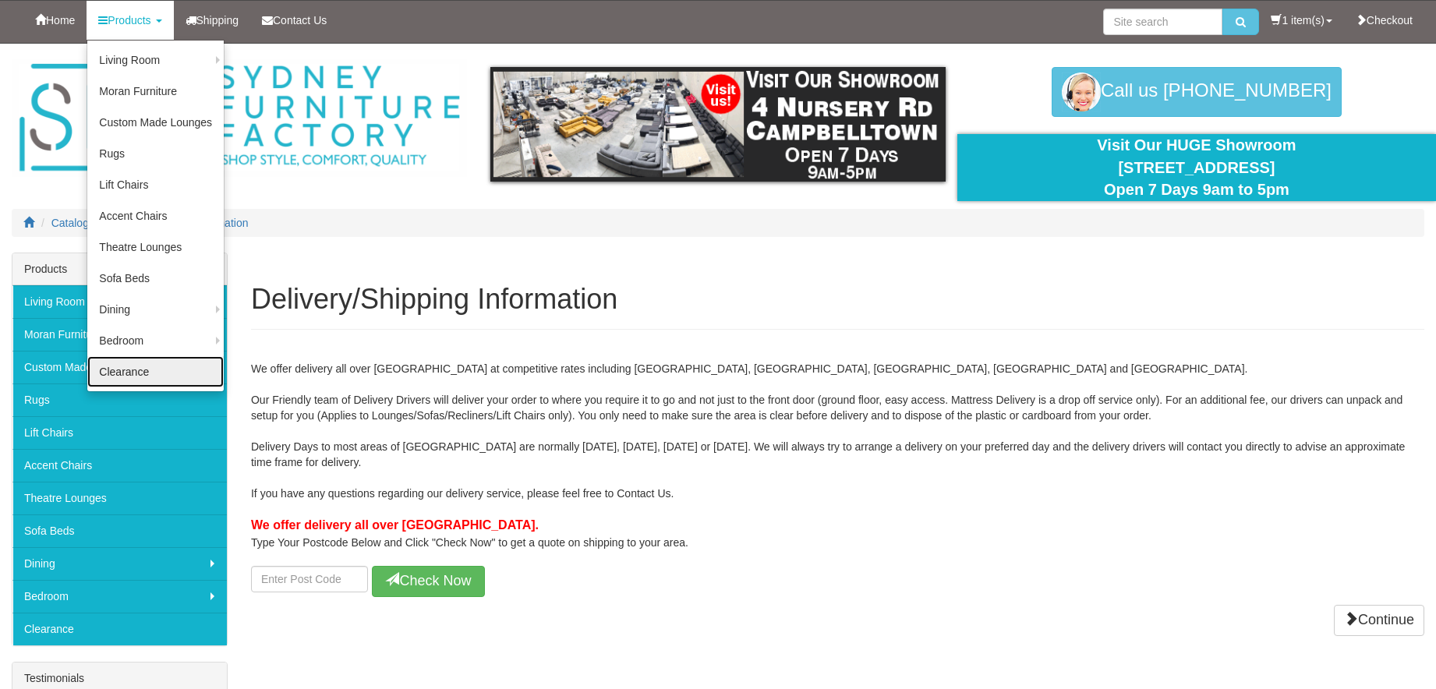
click at [172, 373] on link "Clearance" at bounding box center [155, 371] width 136 height 31
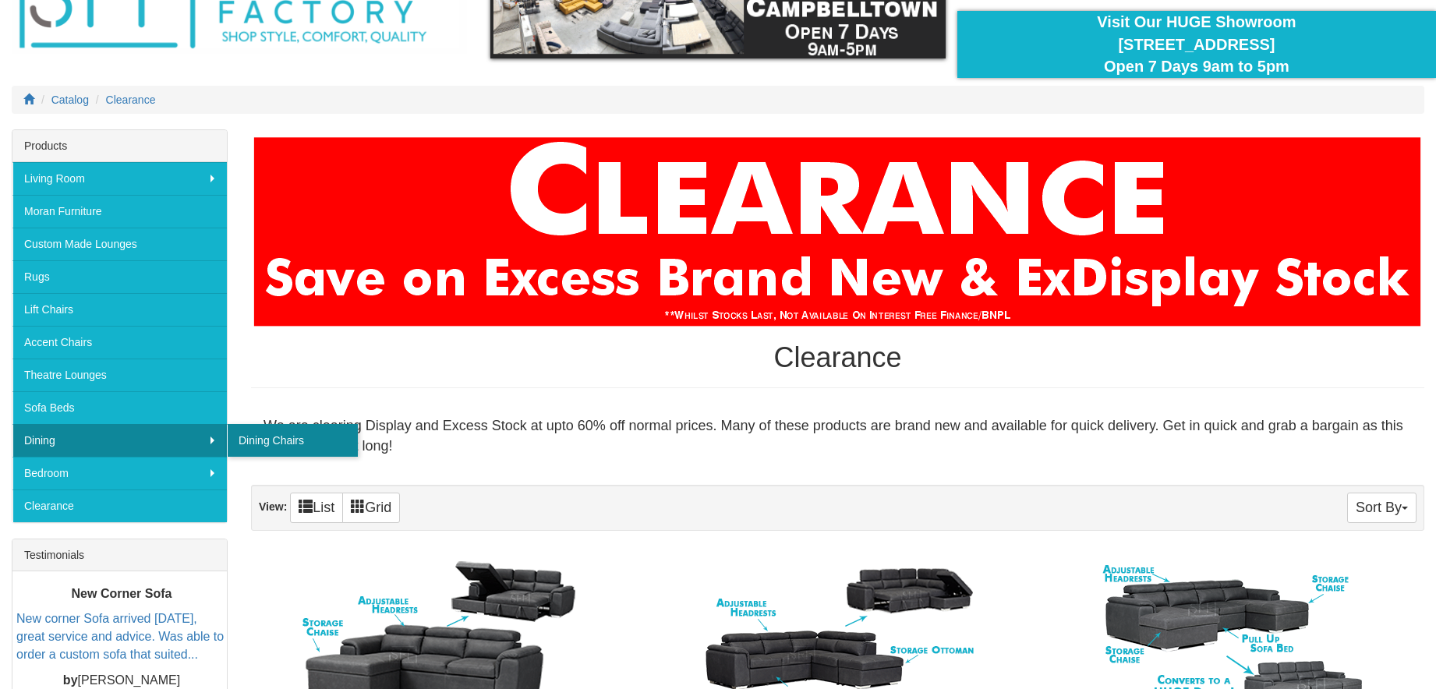
scroll to position [124, 0]
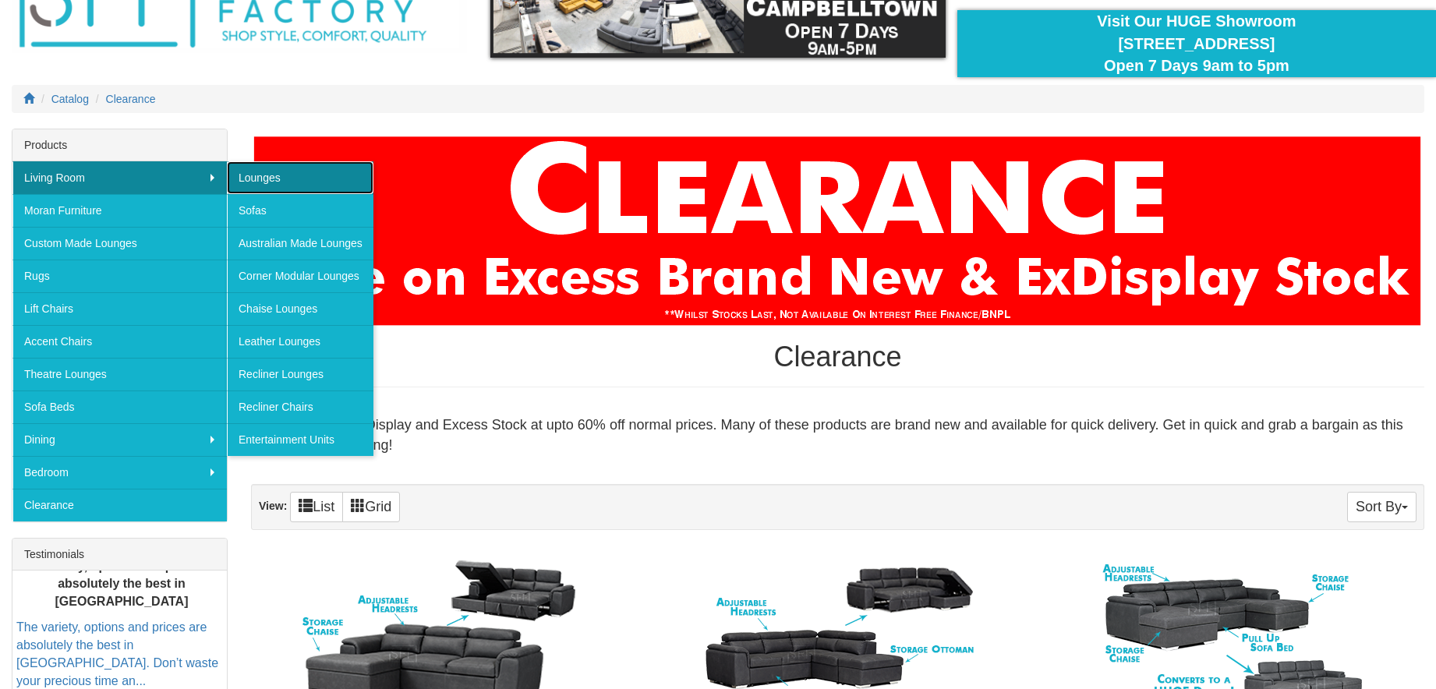
click at [304, 178] on link "Lounges" at bounding box center [300, 177] width 147 height 33
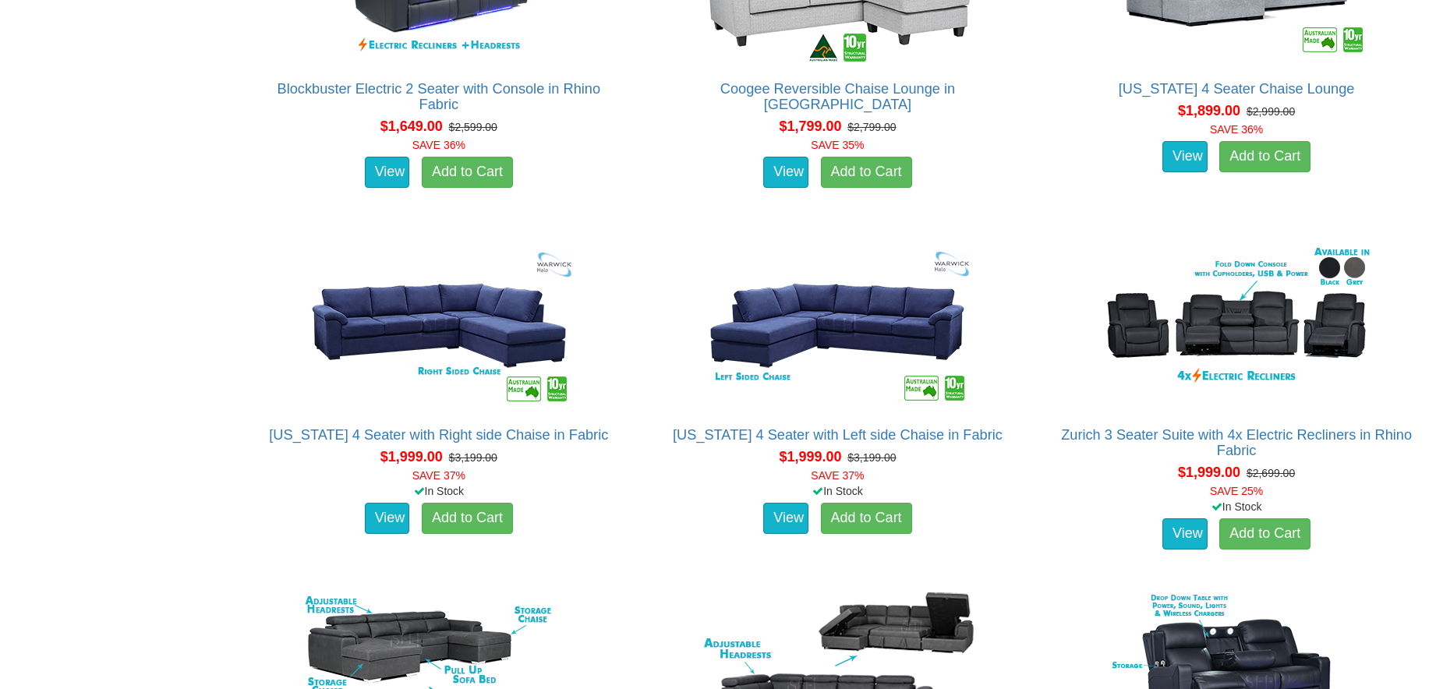
scroll to position [2049, 0]
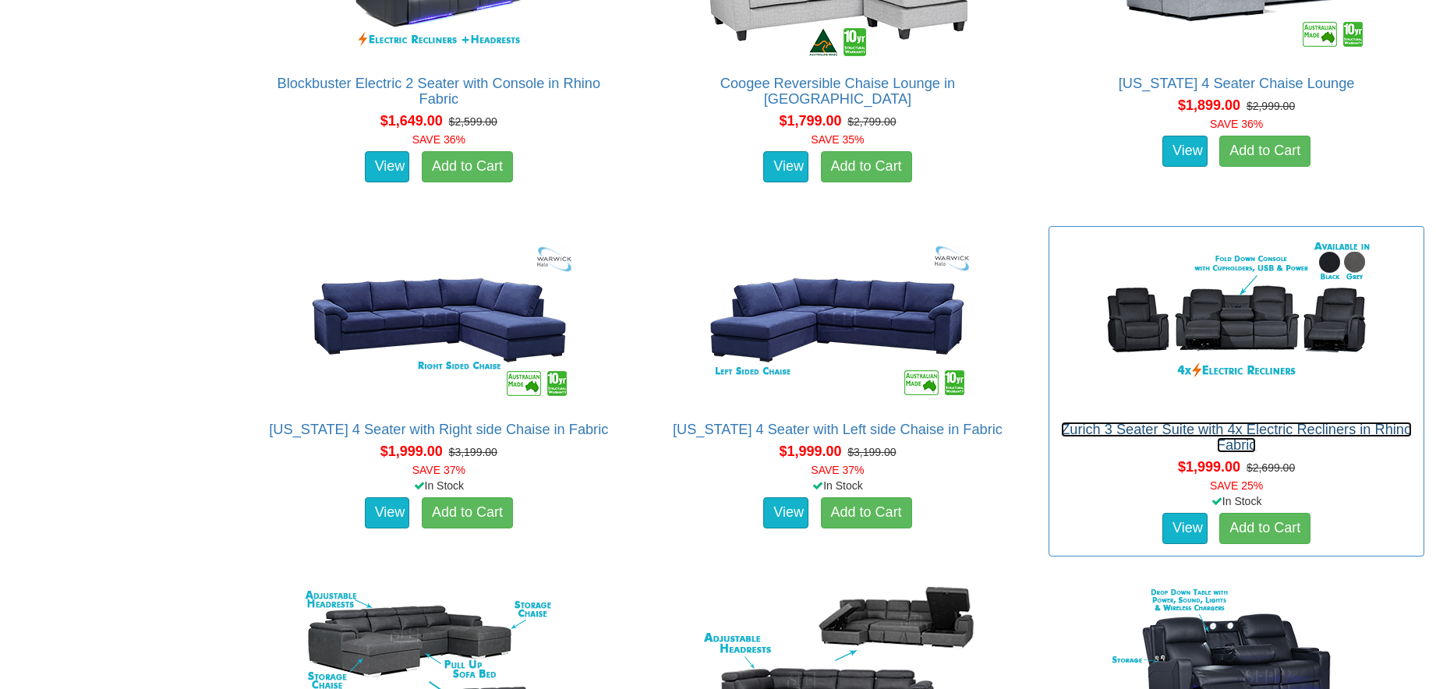
click at [1250, 444] on link "Zurich 3 Seater Suite with 4x Electric Recliners in Rhino Fabric" at bounding box center [1236, 437] width 351 height 31
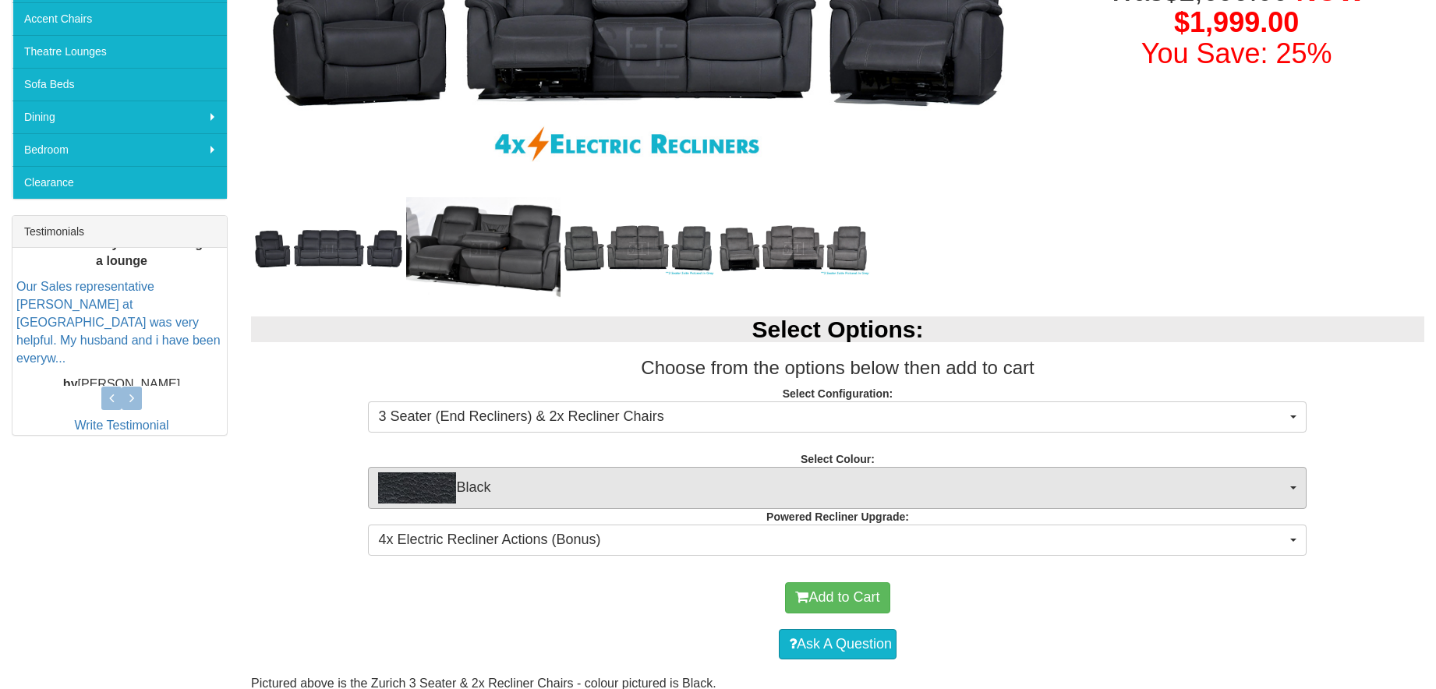
scroll to position [448, 0]
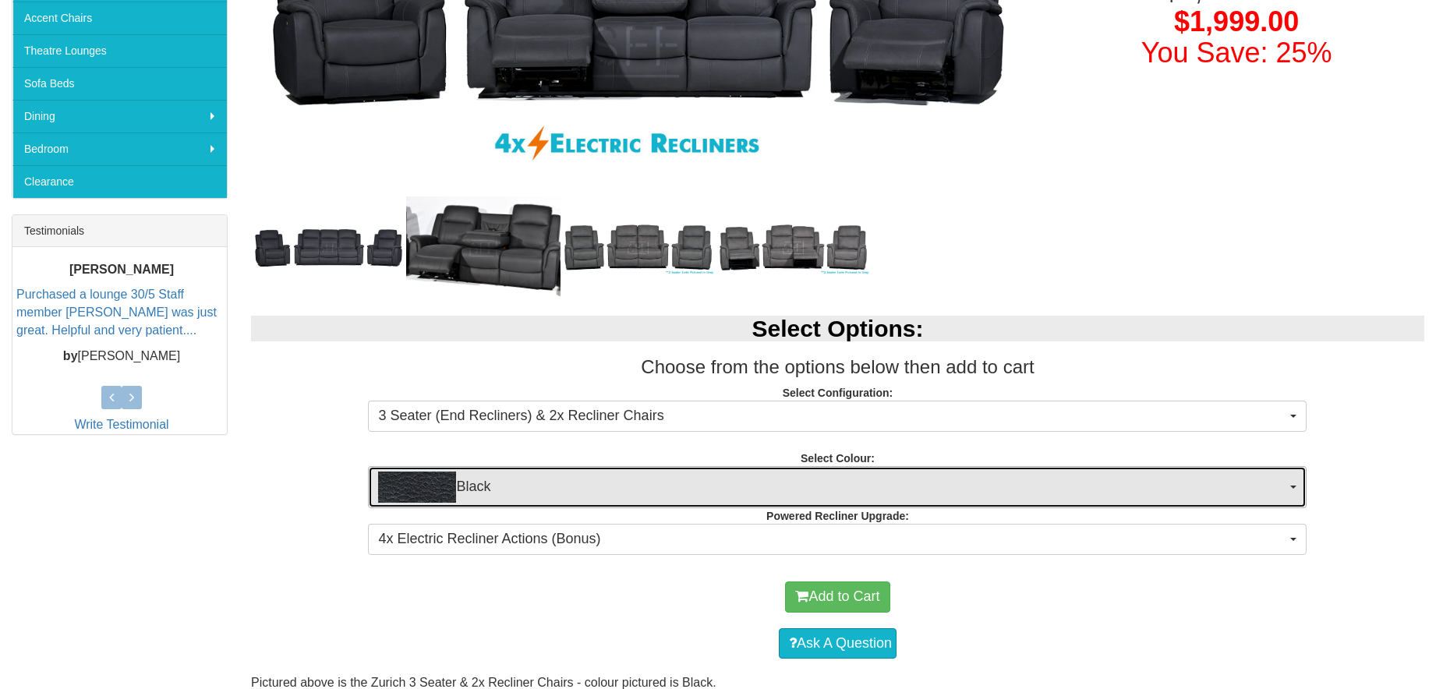
click at [614, 491] on span "Black" at bounding box center [832, 487] width 908 height 31
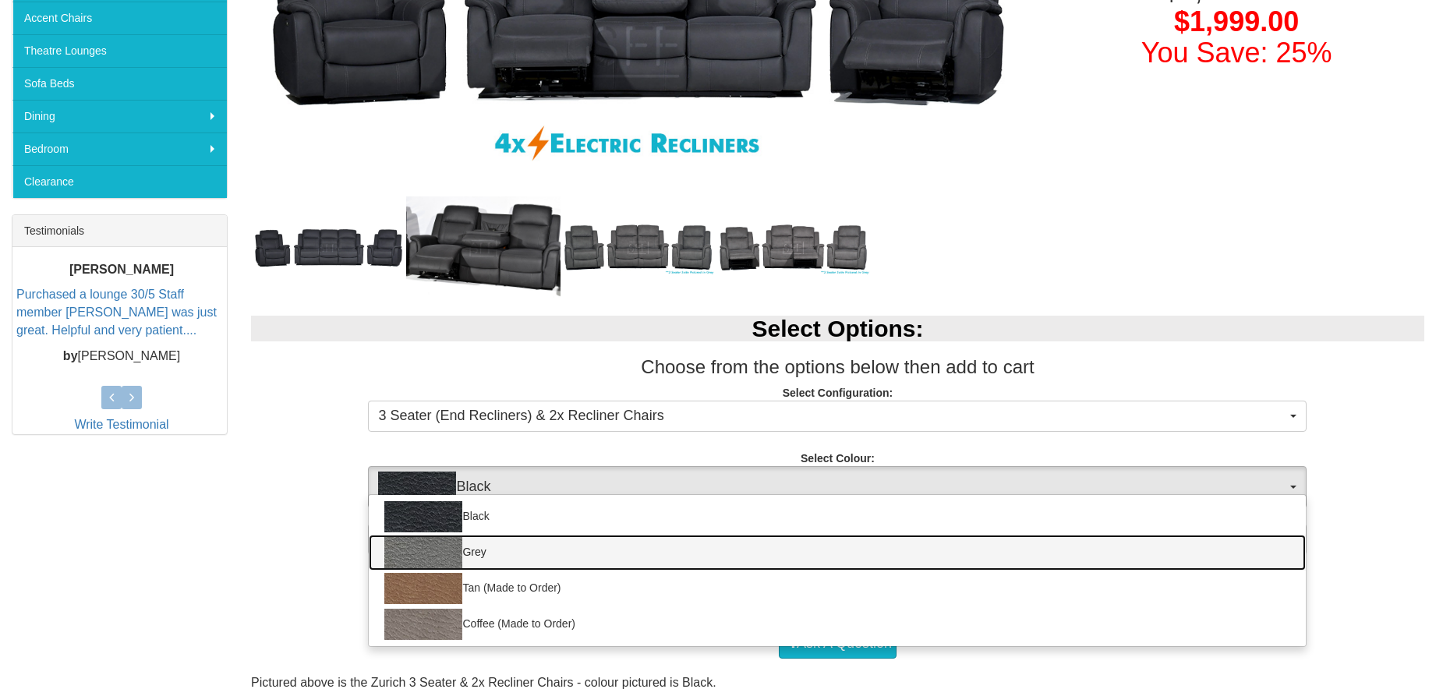
click at [617, 549] on link "Grey" at bounding box center [837, 553] width 937 height 36
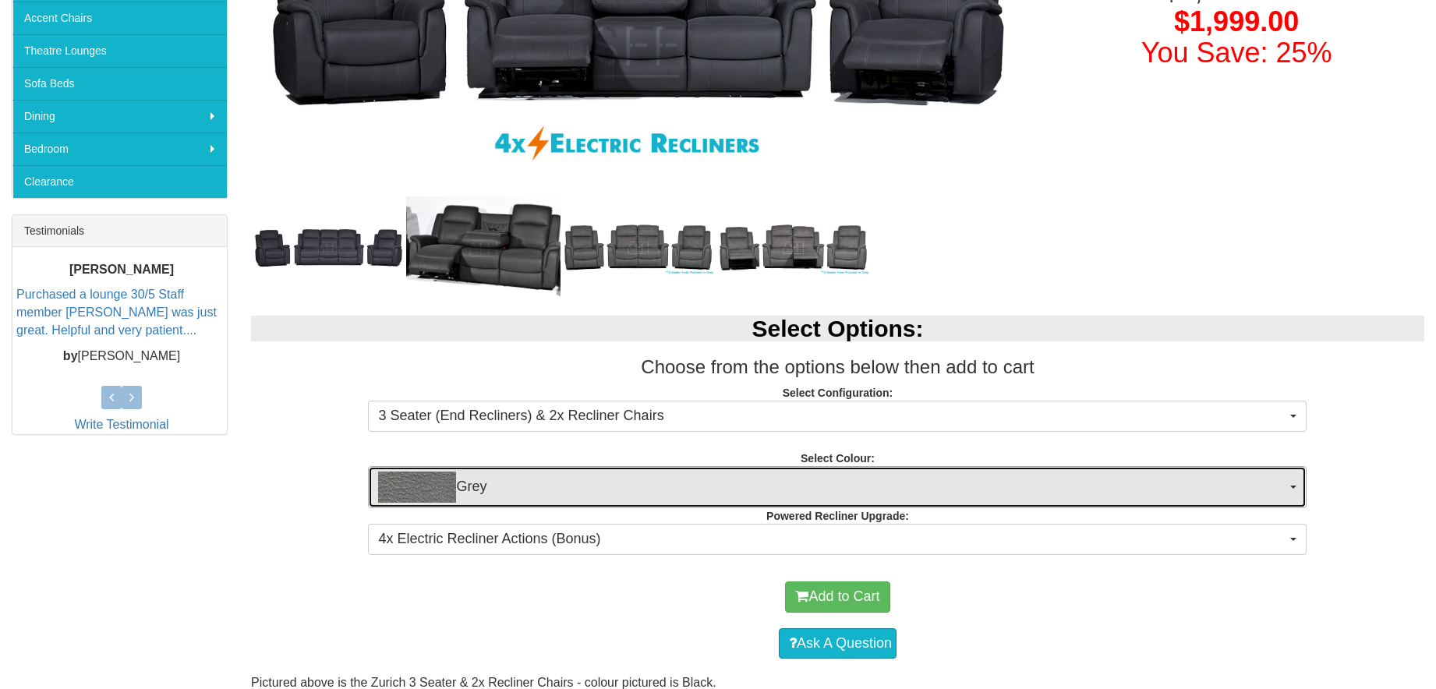
click at [633, 497] on span "Grey" at bounding box center [832, 487] width 908 height 31
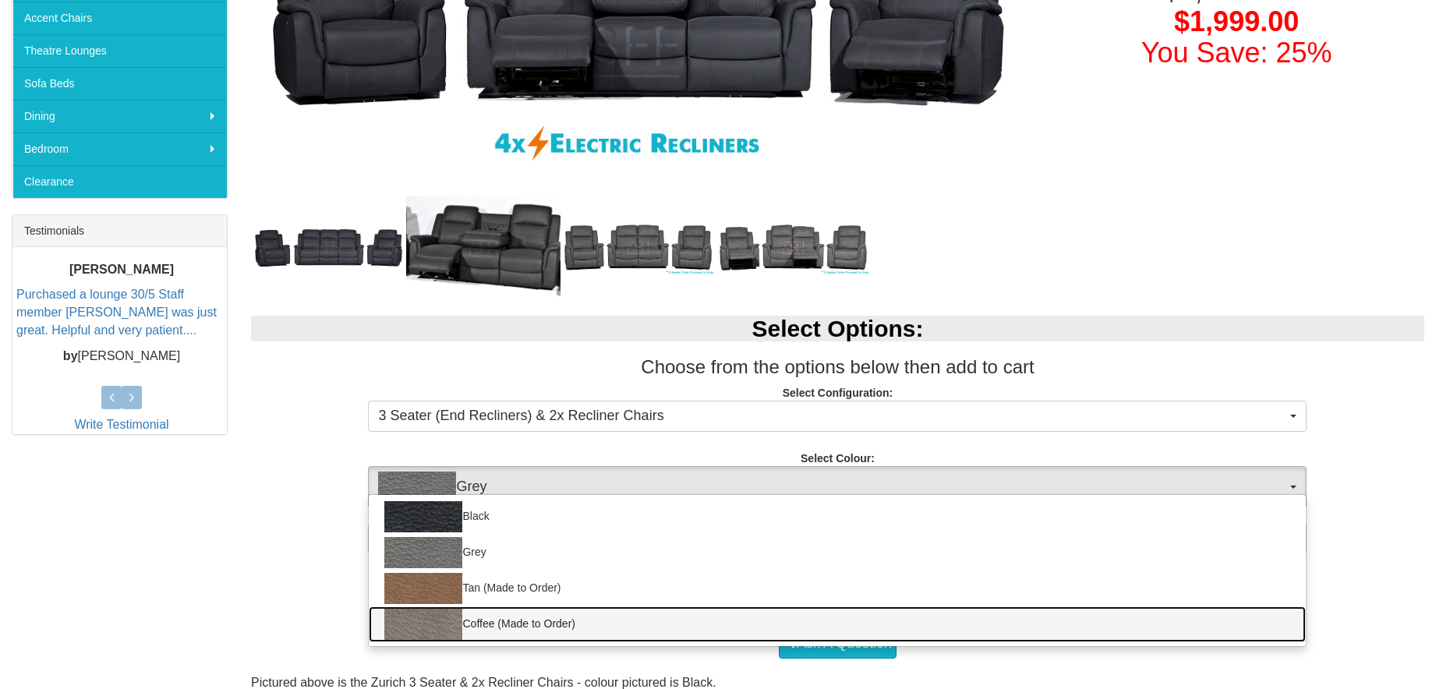
click at [565, 626] on link "Coffee (Made to Order)" at bounding box center [837, 625] width 937 height 36
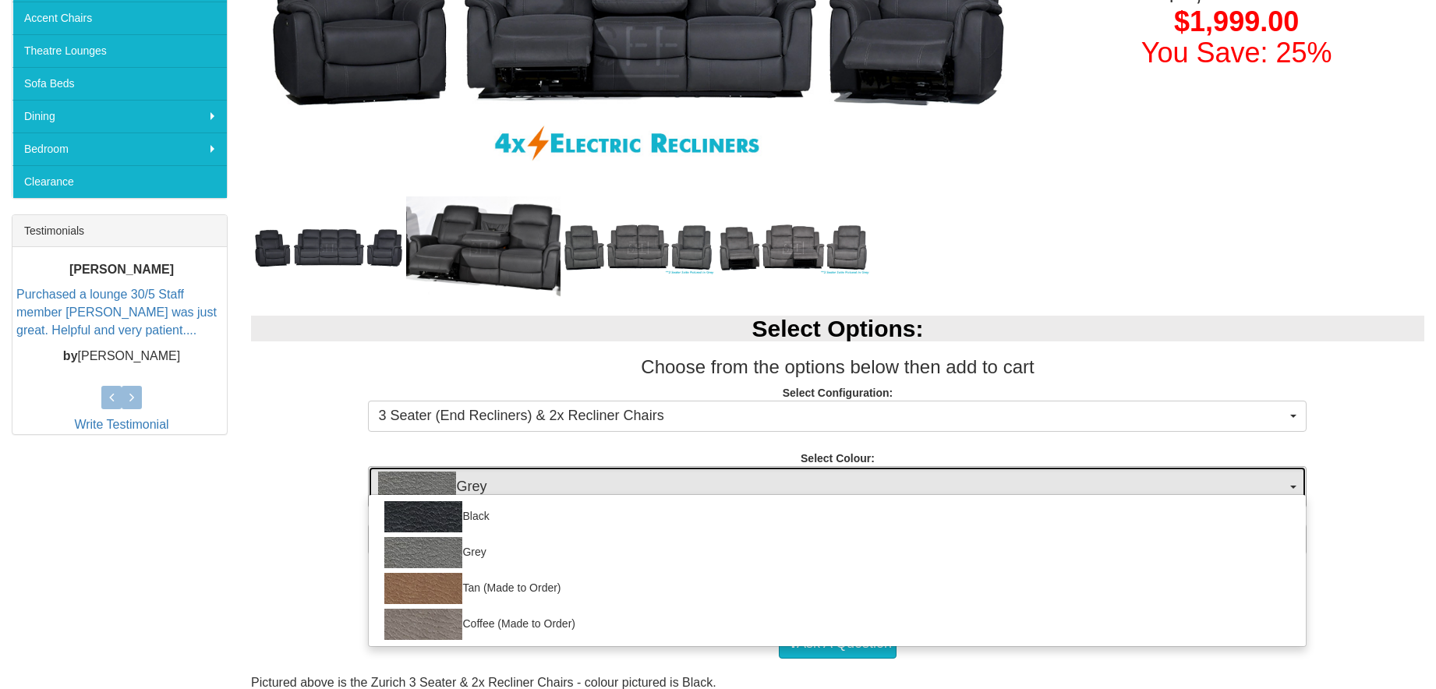
select select "2069"
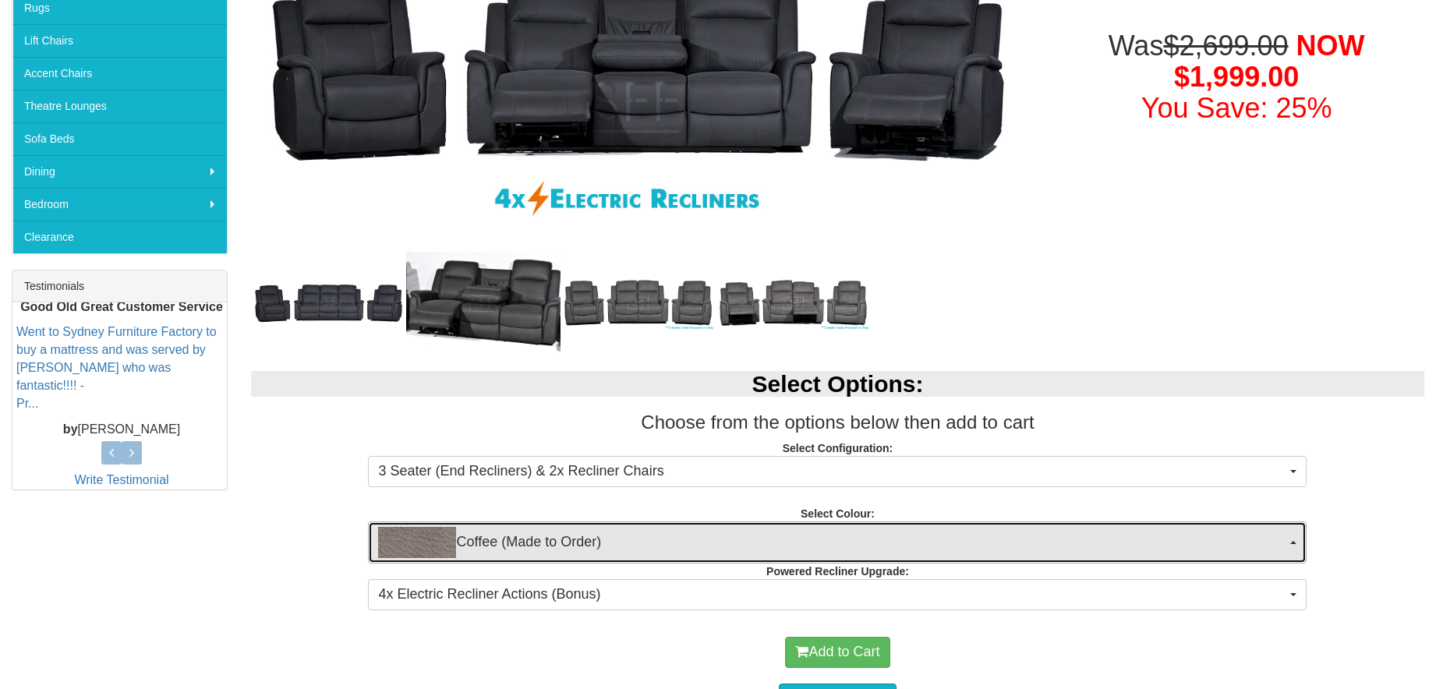
scroll to position [410, 0]
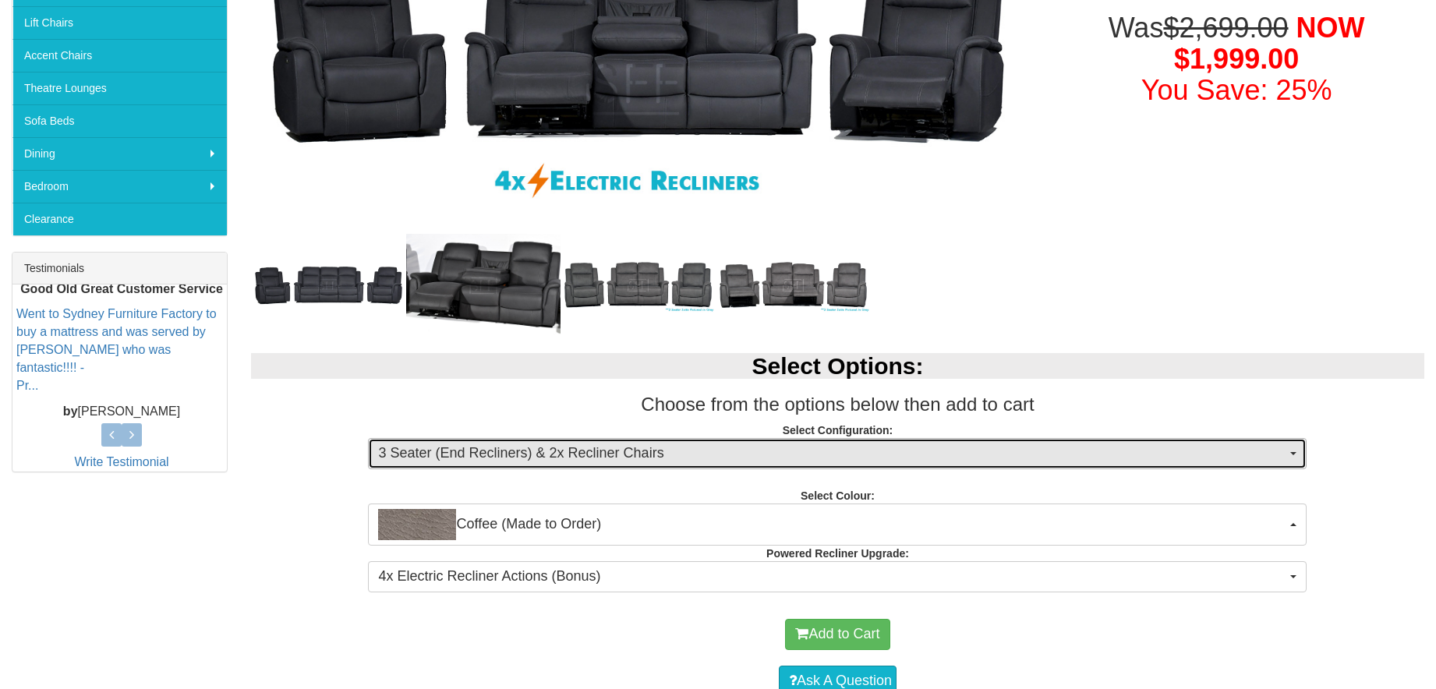
click at [604, 451] on span "3 Seater (End Recliners) & 2x Recliner Chairs" at bounding box center [832, 454] width 908 height 20
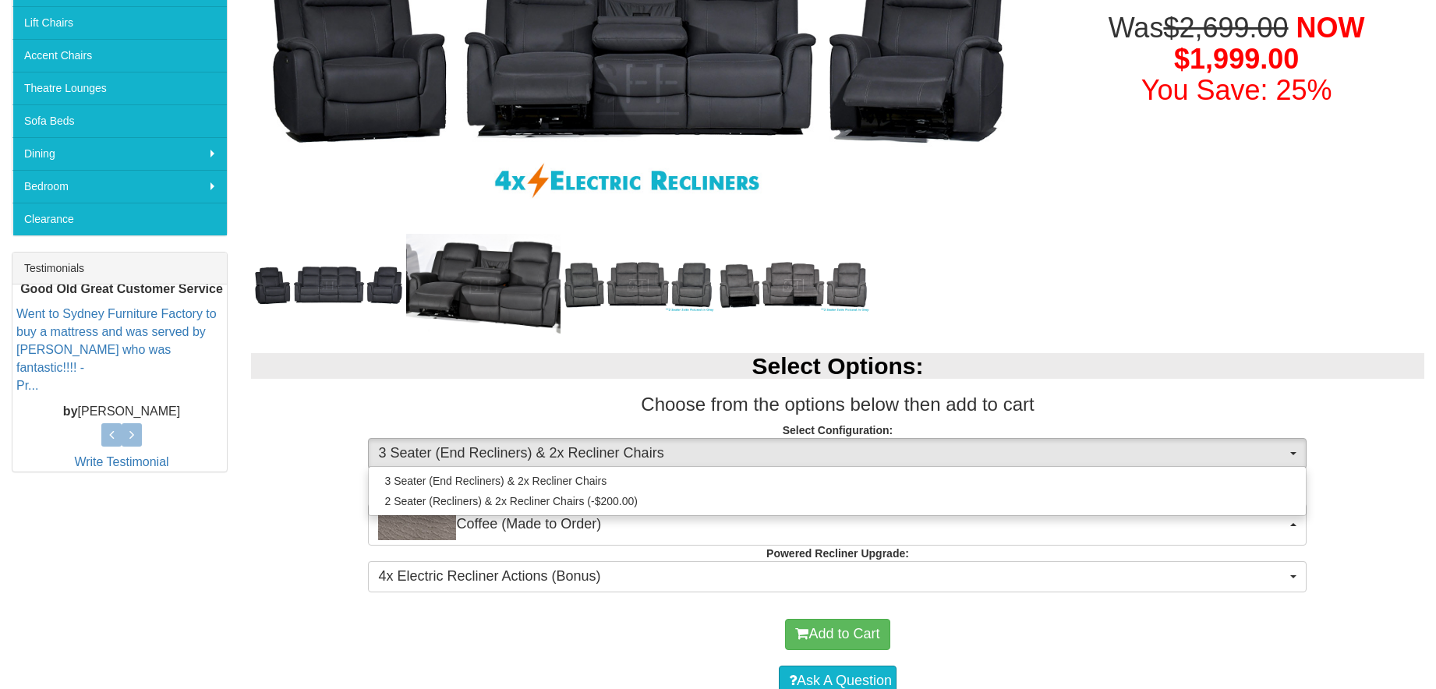
drag, startPoint x: 1241, startPoint y: 189, endPoint x: 1255, endPoint y: 77, distance: 113.1
